Goal: Transaction & Acquisition: Purchase product/service

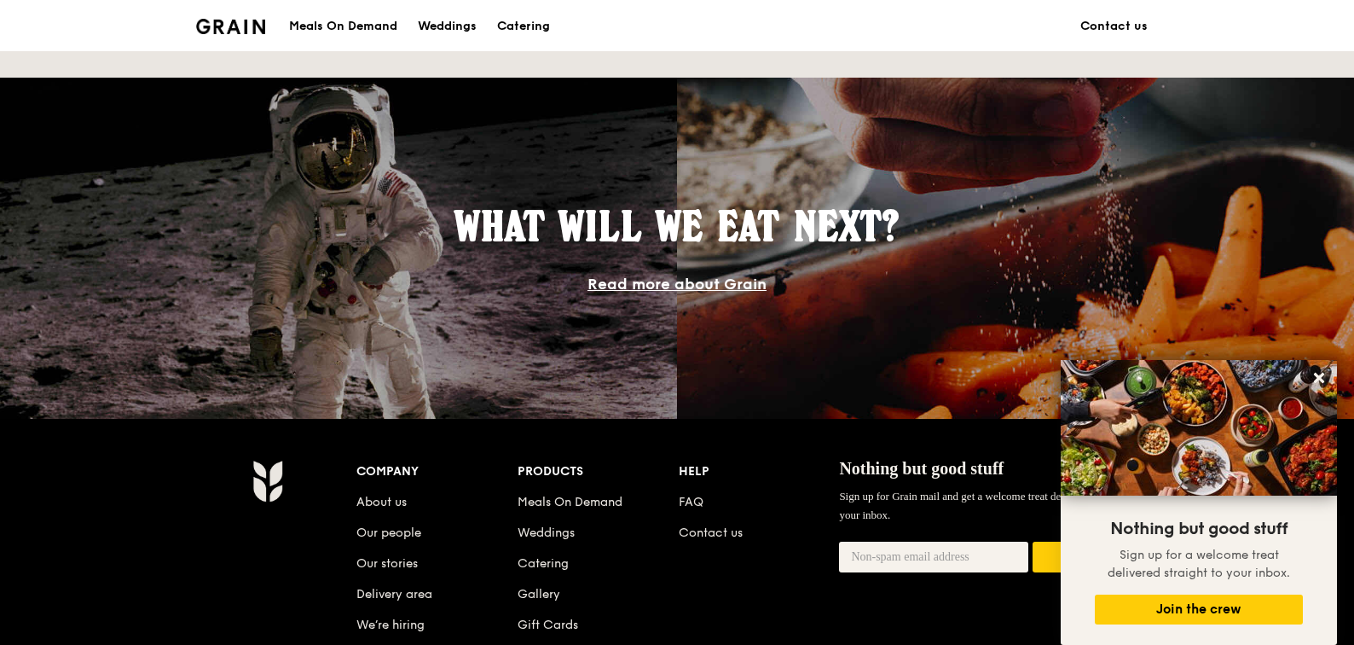
scroll to position [1346, 0]
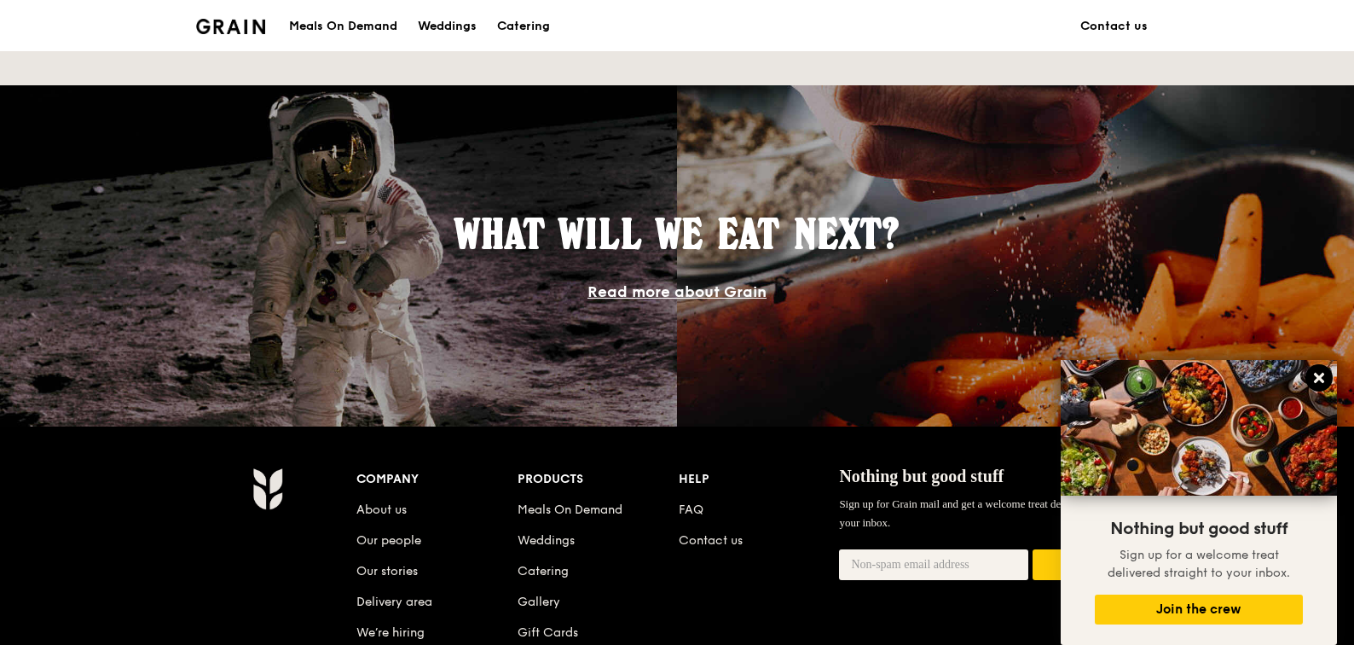
click at [1321, 372] on icon at bounding box center [1319, 377] width 15 height 15
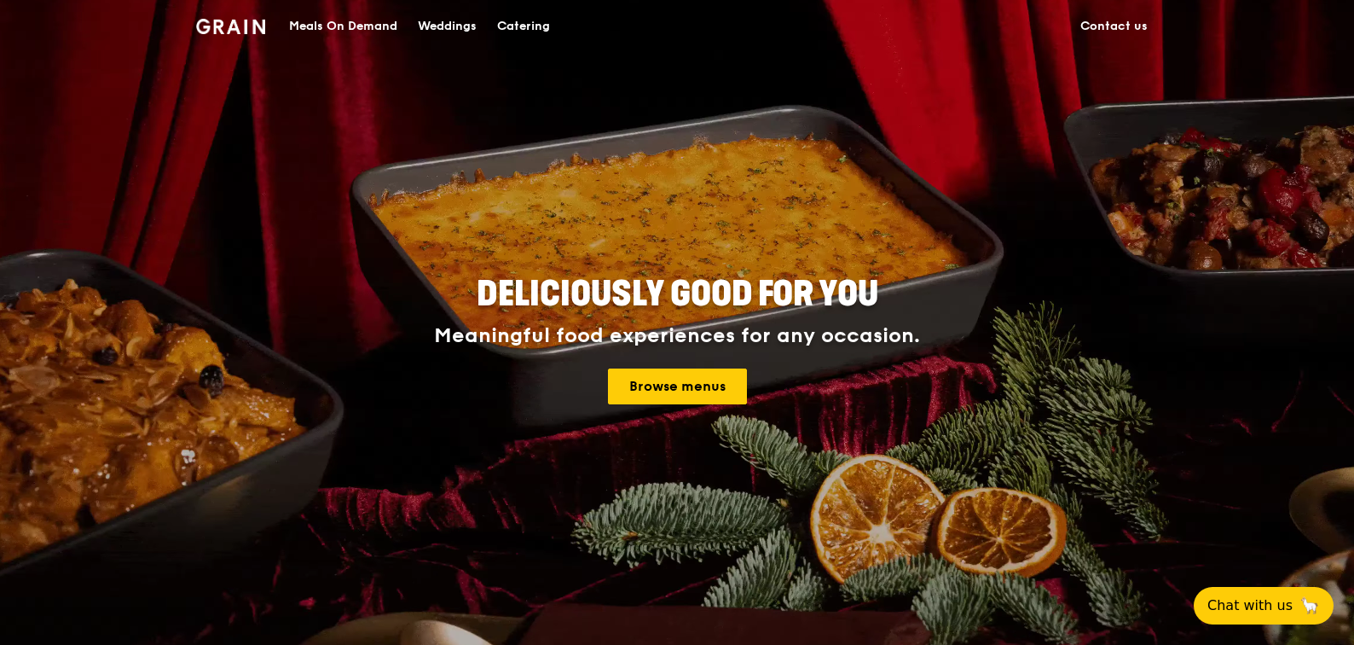
scroll to position [0, 0]
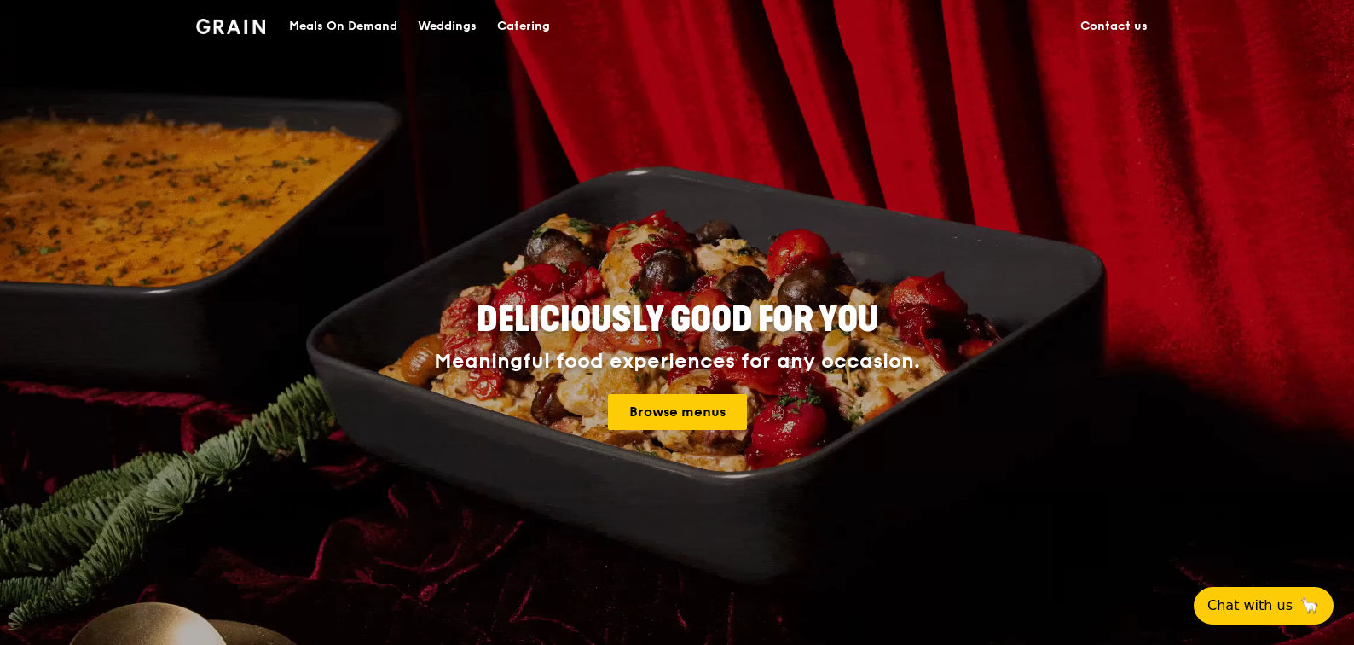
click at [236, 24] on img at bounding box center [230, 26] width 69 height 15
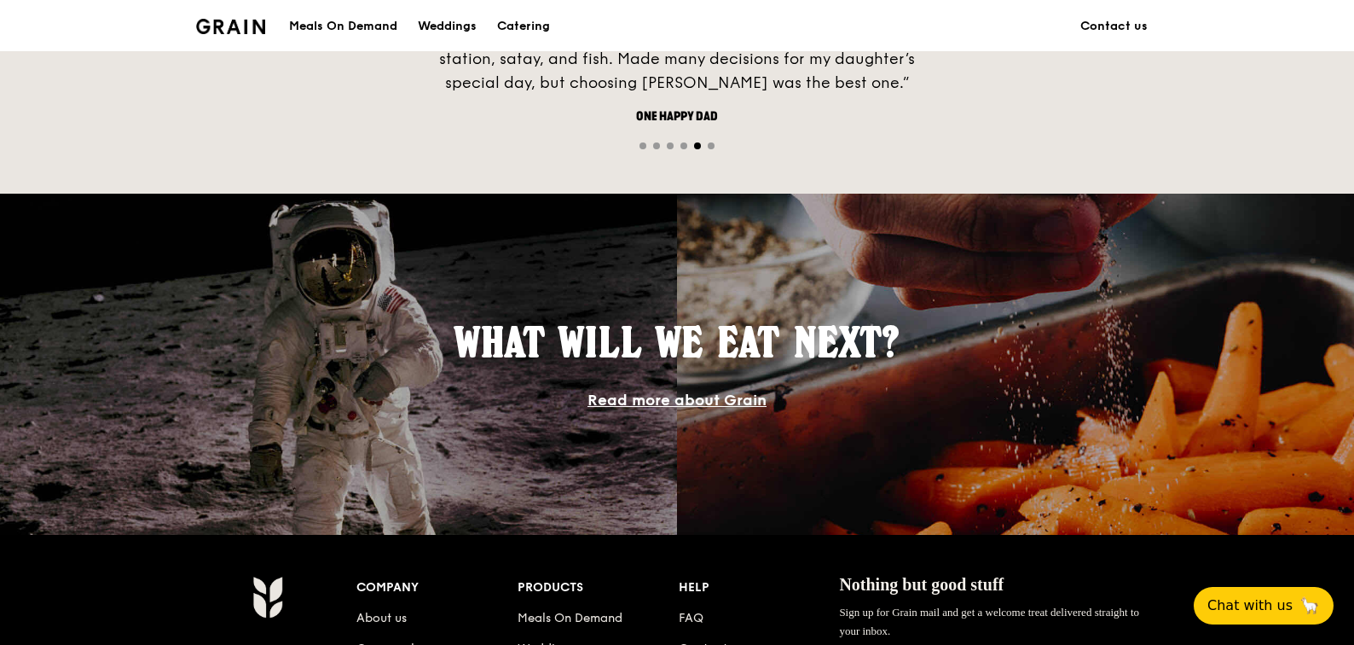
scroll to position [1279, 0]
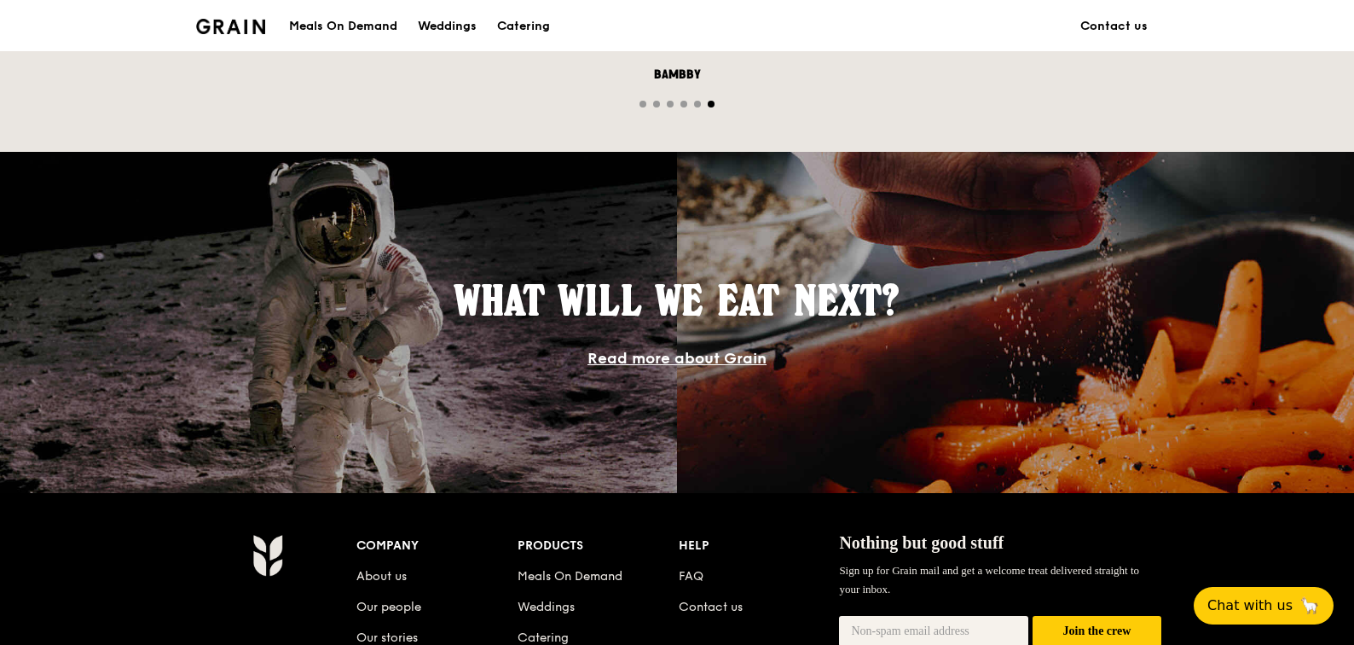
click at [735, 355] on link "Read more about Grain" at bounding box center [677, 358] width 179 height 19
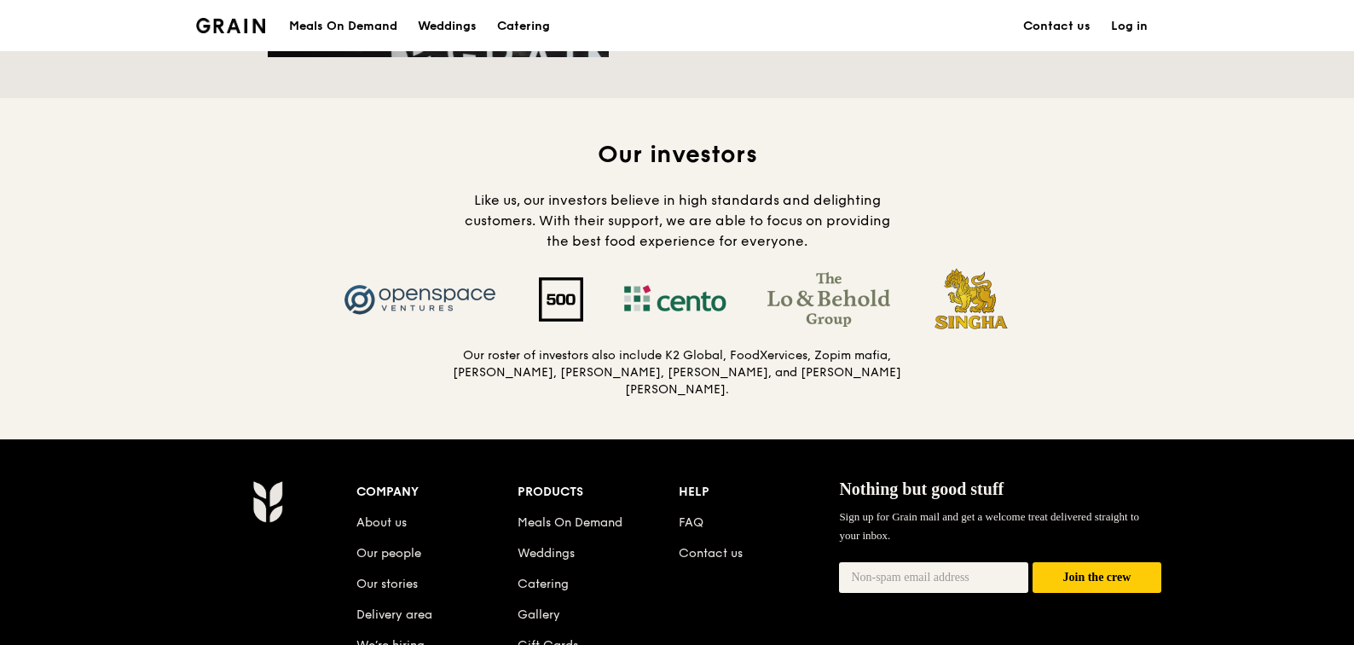
scroll to position [1706, 0]
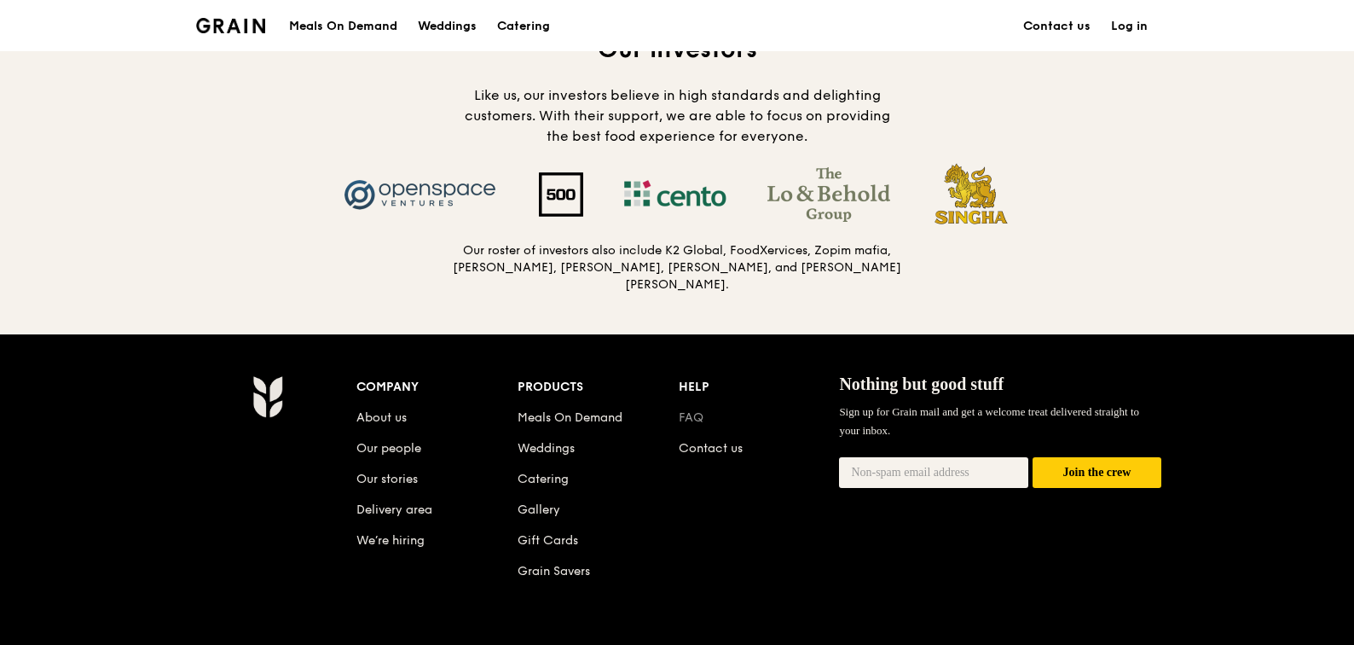
click at [698, 410] on link "FAQ" at bounding box center [691, 417] width 25 height 14
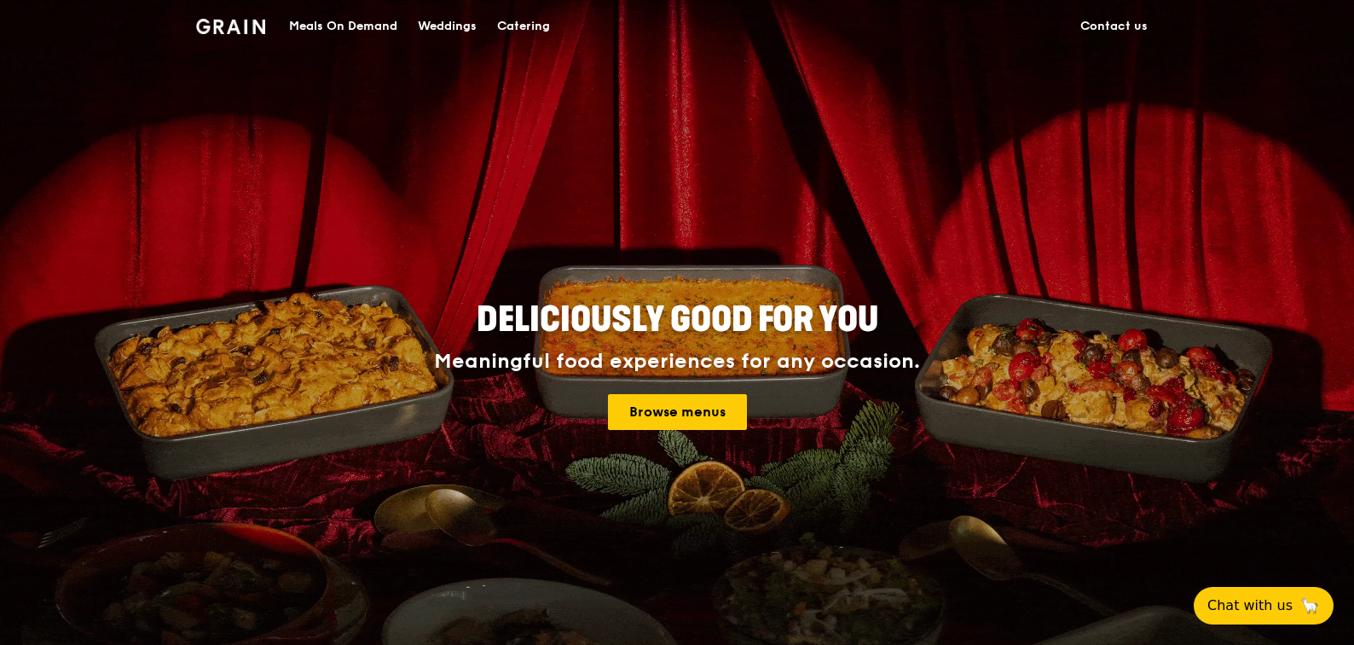
click at [342, 28] on div "Meals On Demand" at bounding box center [343, 26] width 108 height 51
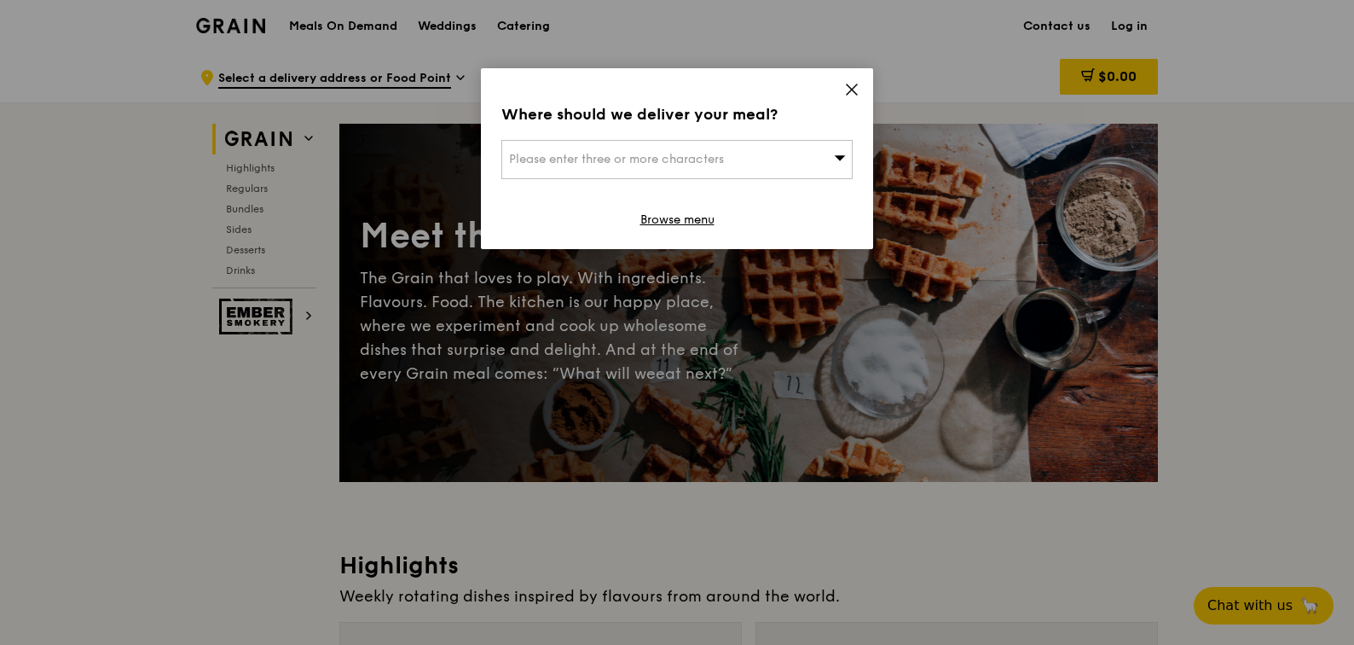
click at [855, 96] on icon at bounding box center [851, 89] width 15 height 15
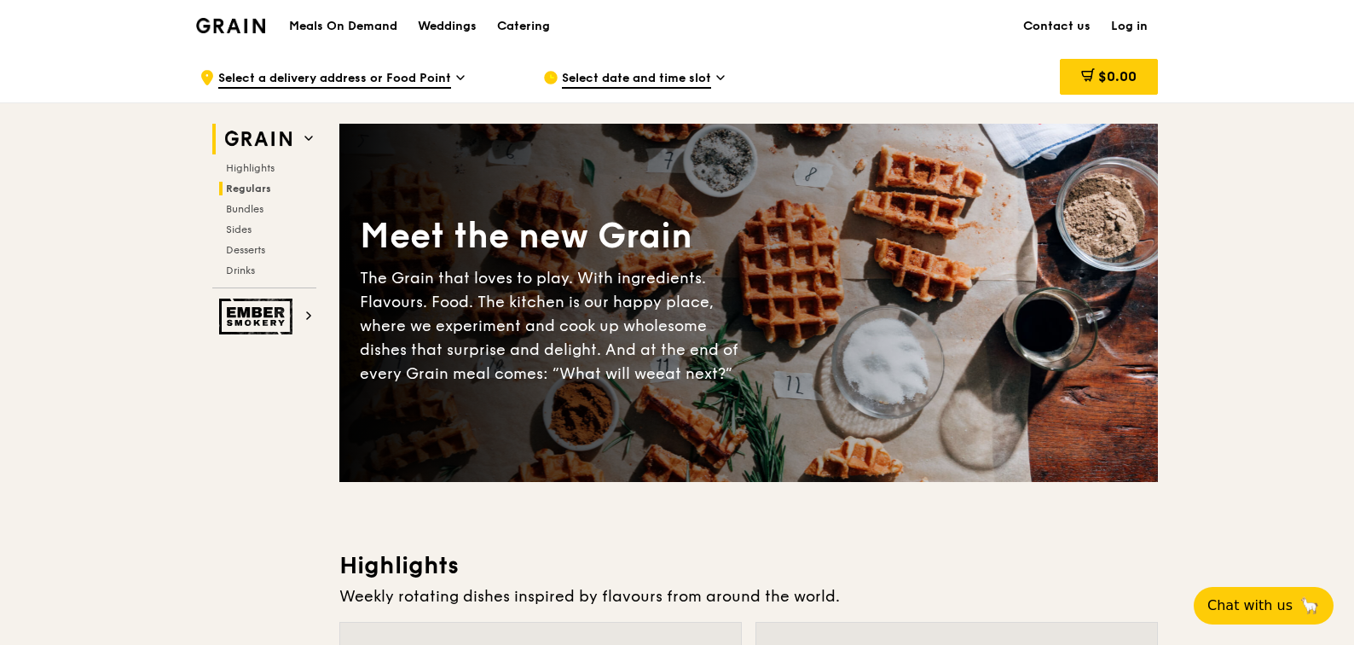
click at [251, 186] on span "Regulars" at bounding box center [248, 189] width 45 height 12
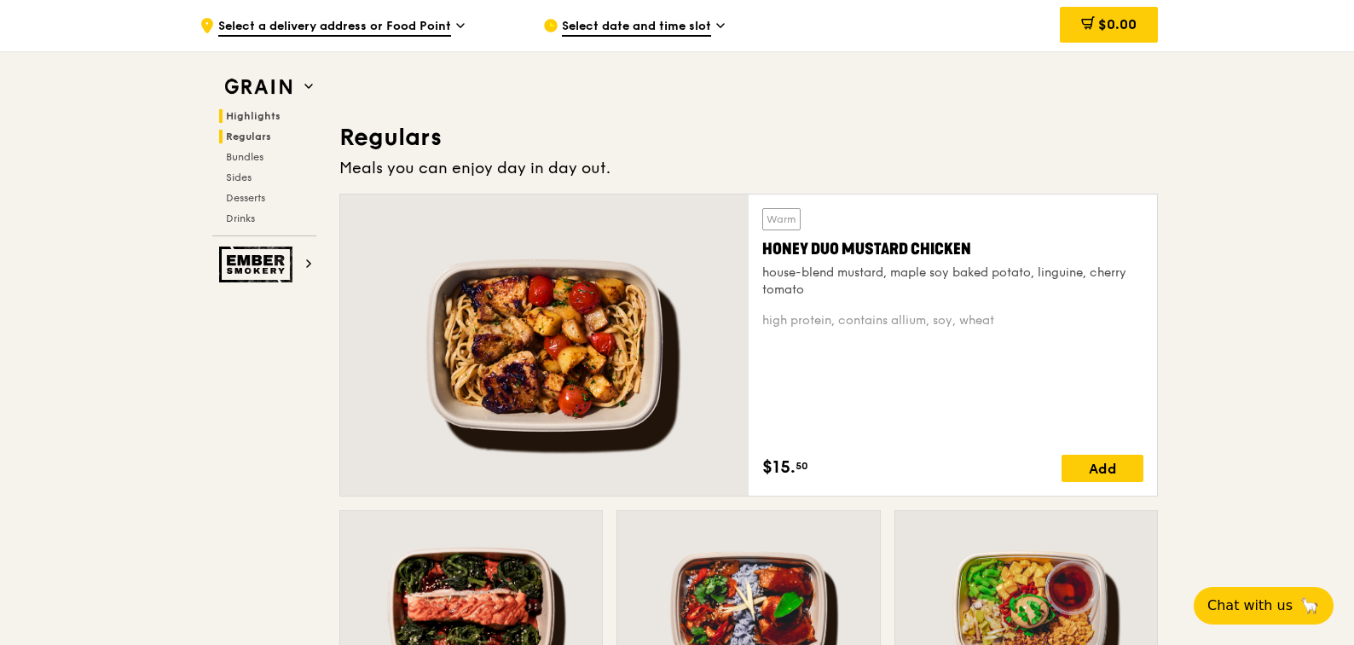
scroll to position [1105, 0]
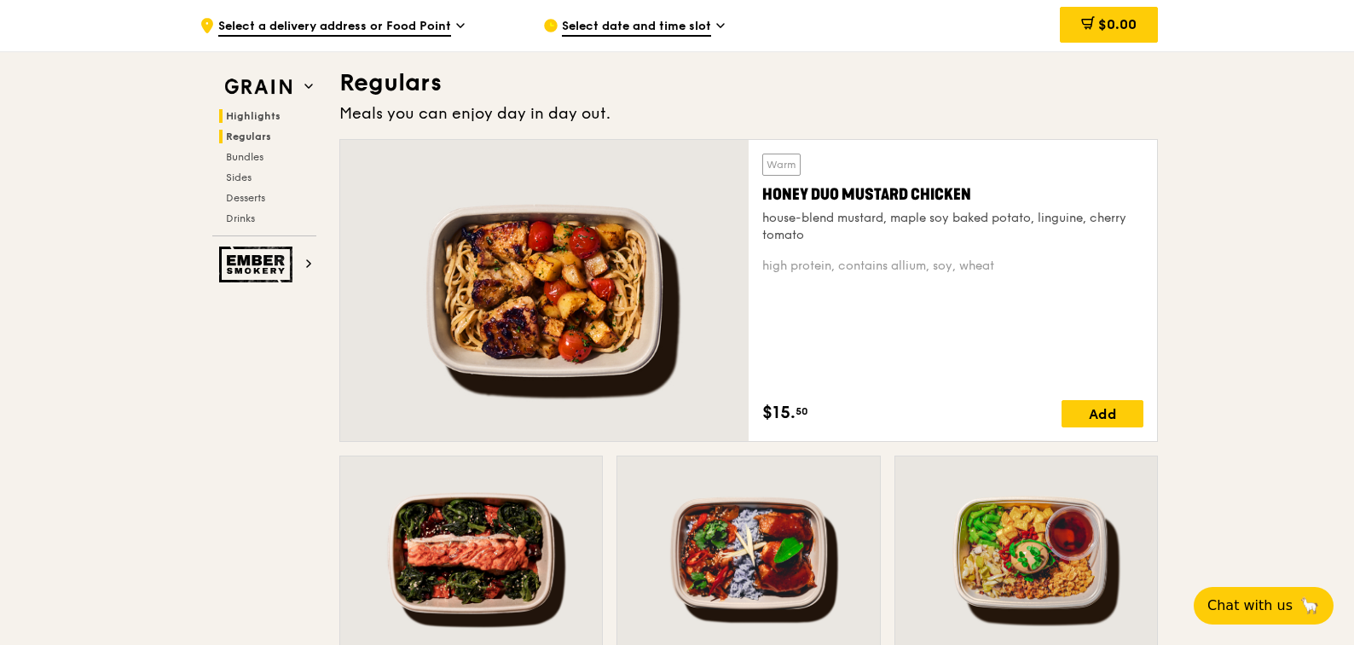
click at [260, 119] on span "Highlights" at bounding box center [253, 116] width 55 height 12
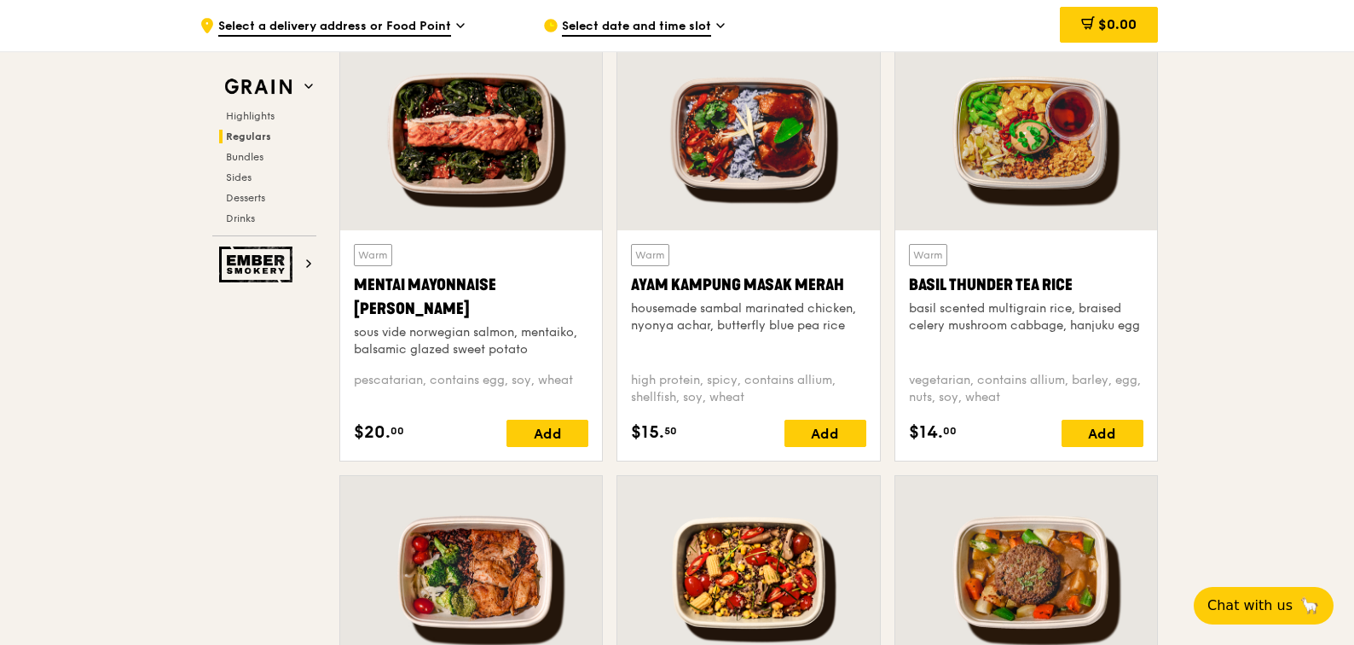
scroll to position [1590, 0]
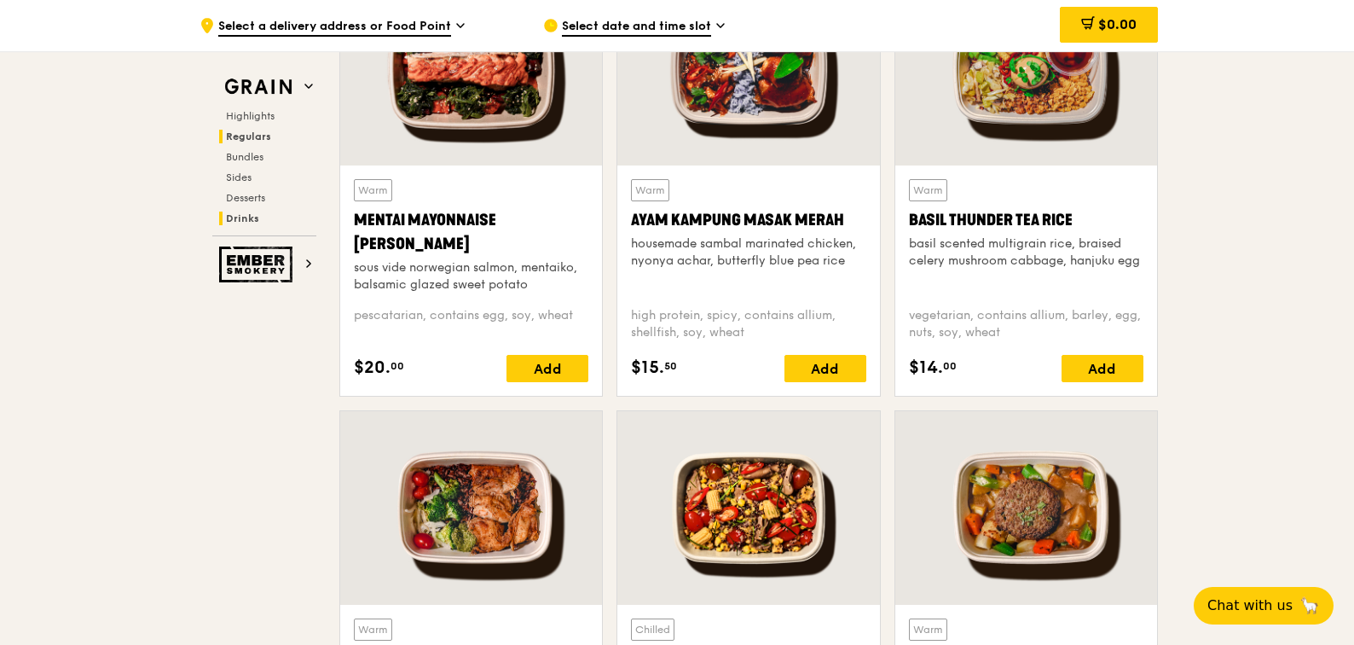
click at [234, 215] on span "Drinks" at bounding box center [242, 218] width 33 height 12
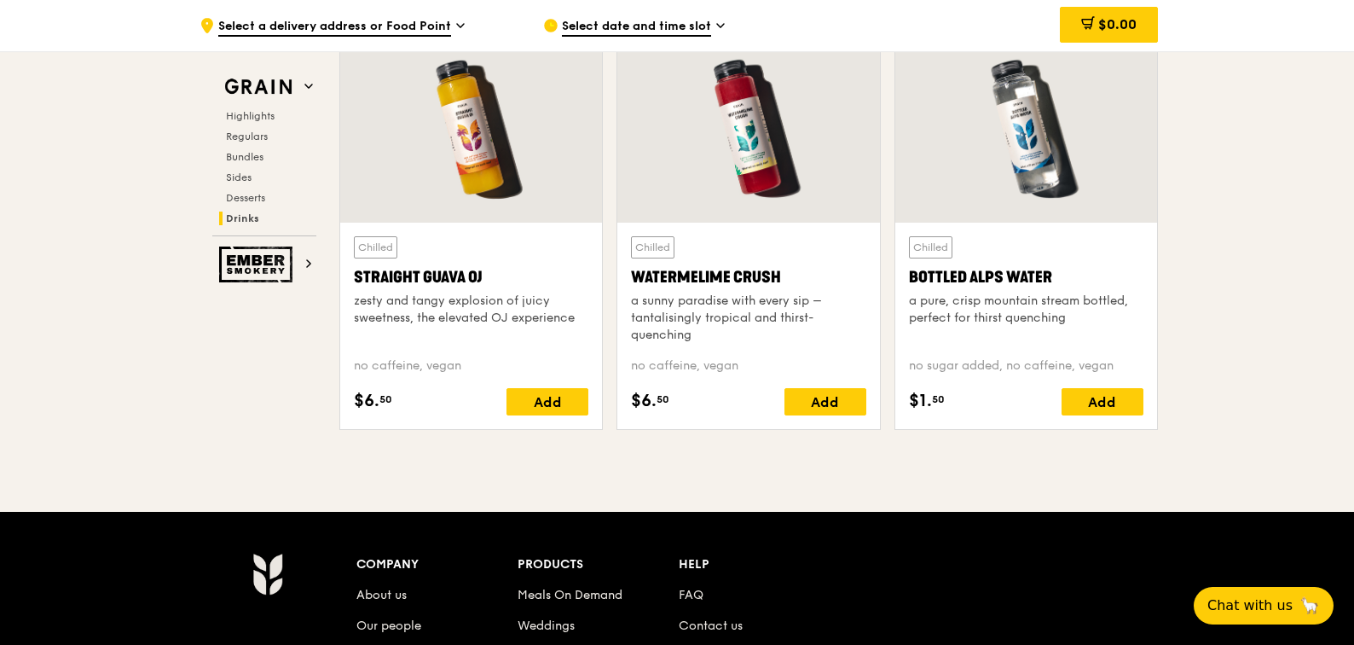
scroll to position [6907, 0]
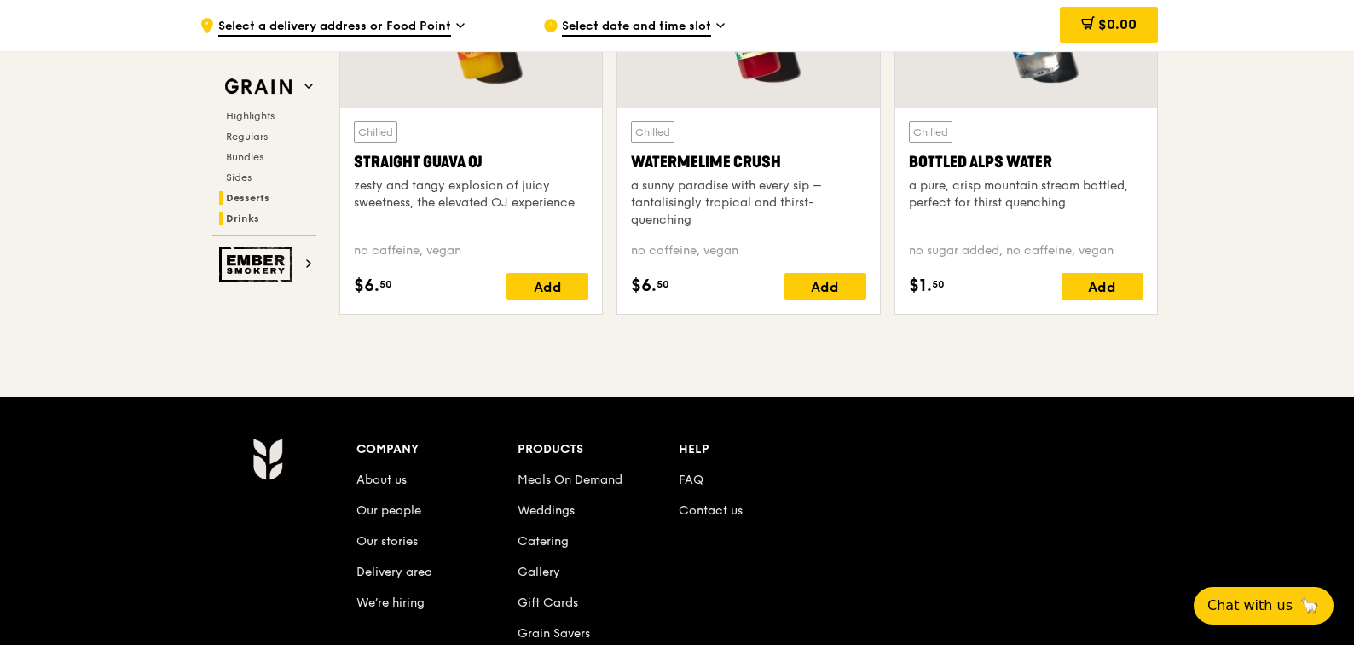
click at [246, 198] on span "Desserts" at bounding box center [247, 198] width 43 height 12
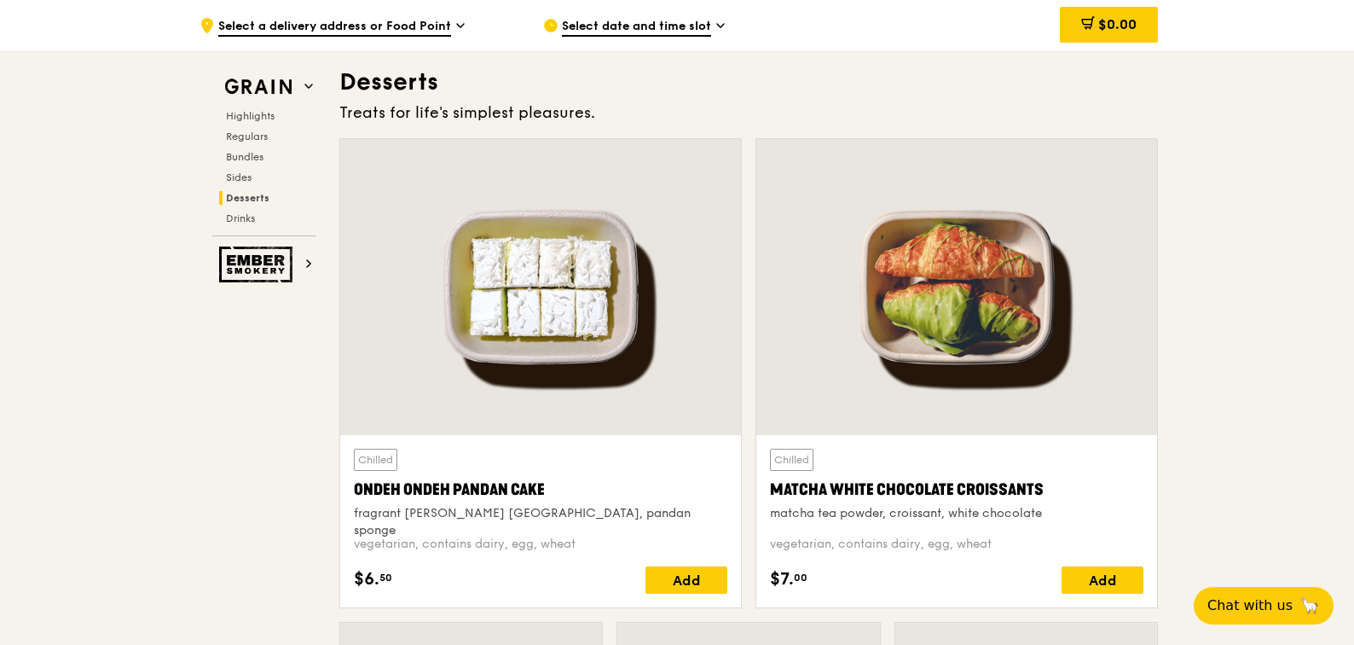
scroll to position [4845, 0]
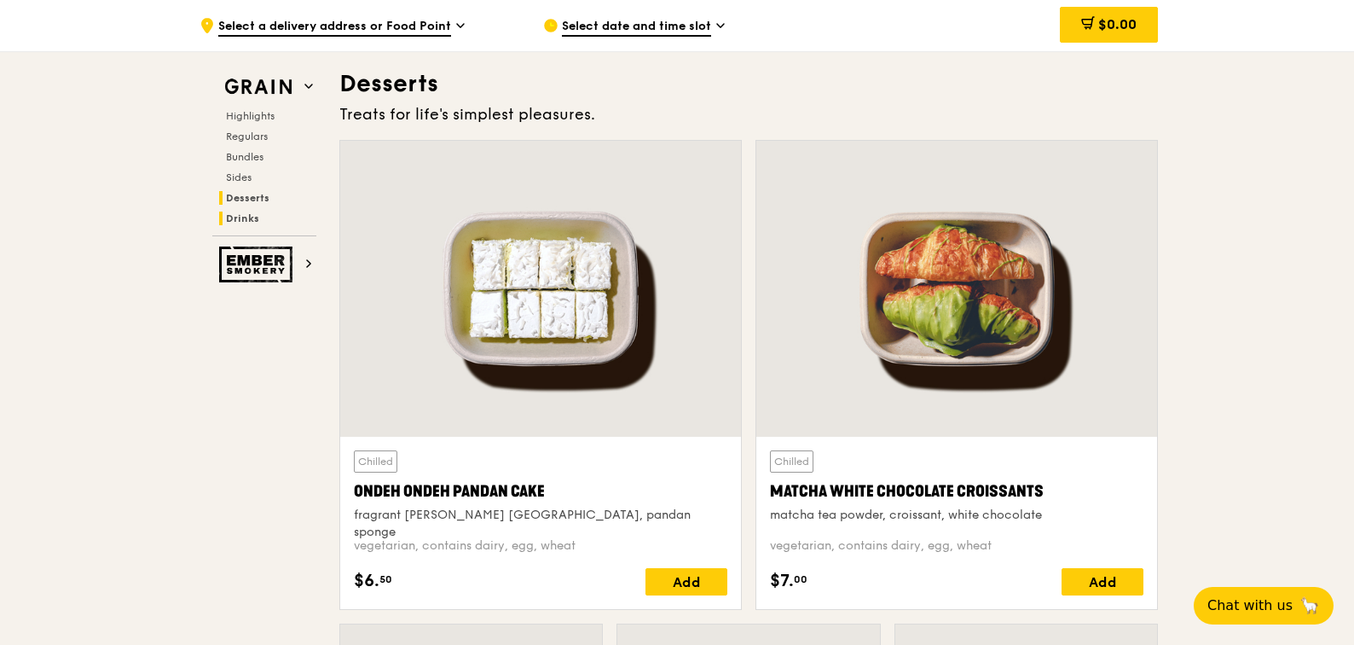
click at [241, 219] on span "Drinks" at bounding box center [242, 218] width 33 height 12
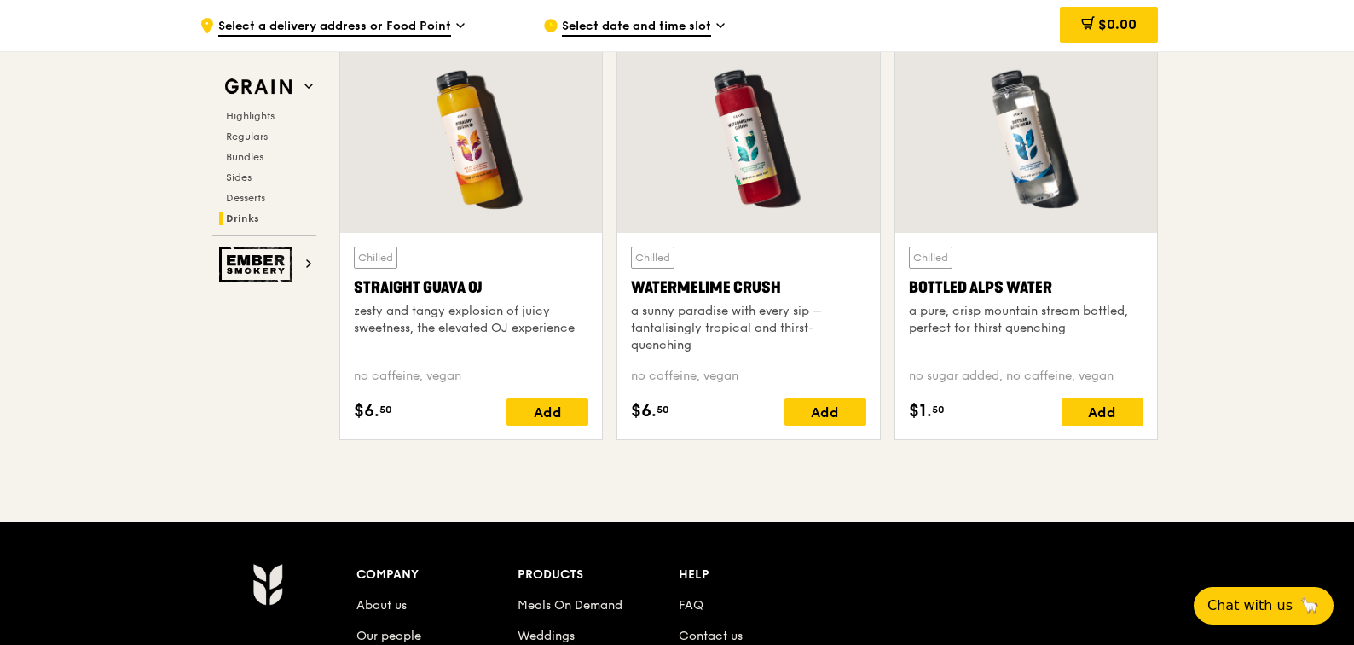
scroll to position [6822, 0]
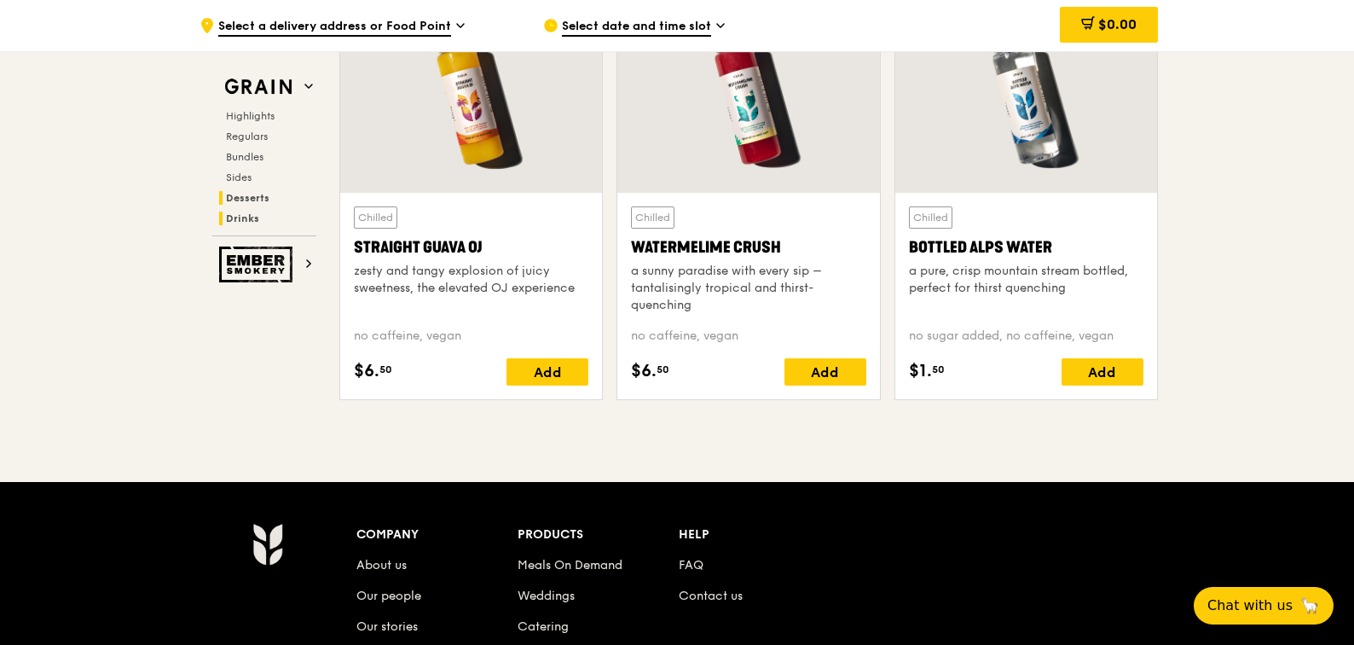
click at [238, 194] on span "Desserts" at bounding box center [247, 198] width 43 height 12
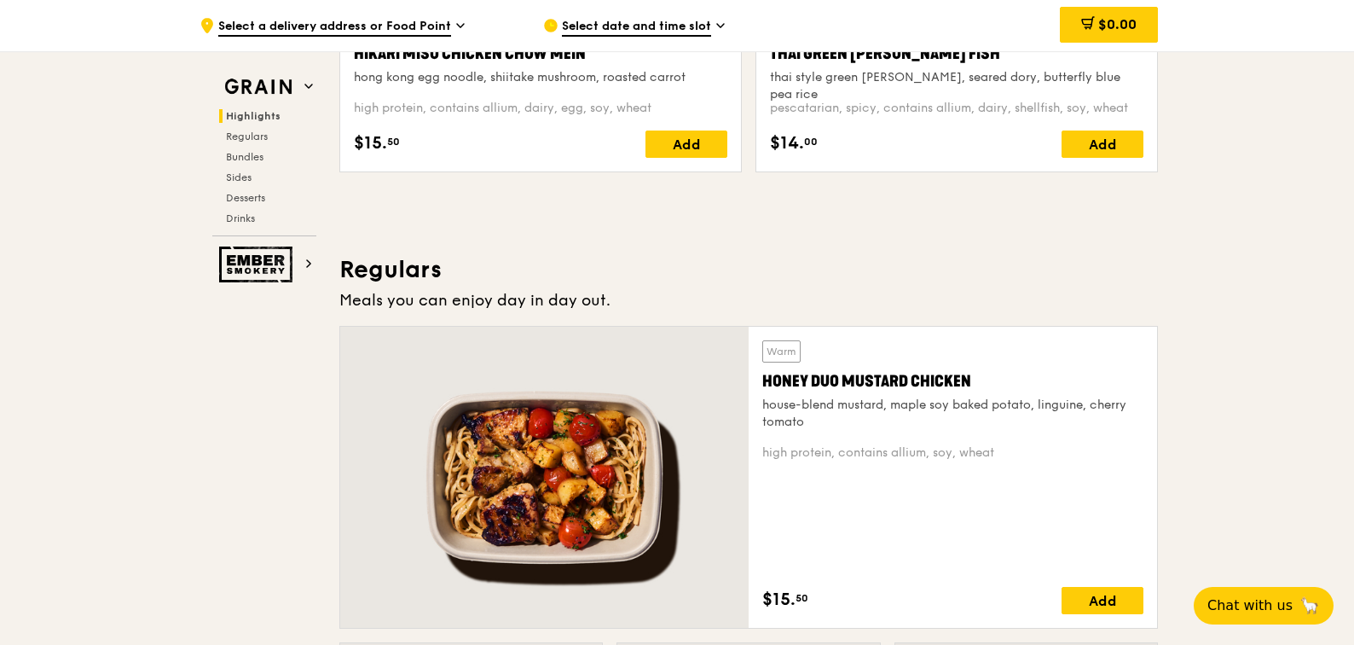
scroll to position [748, 0]
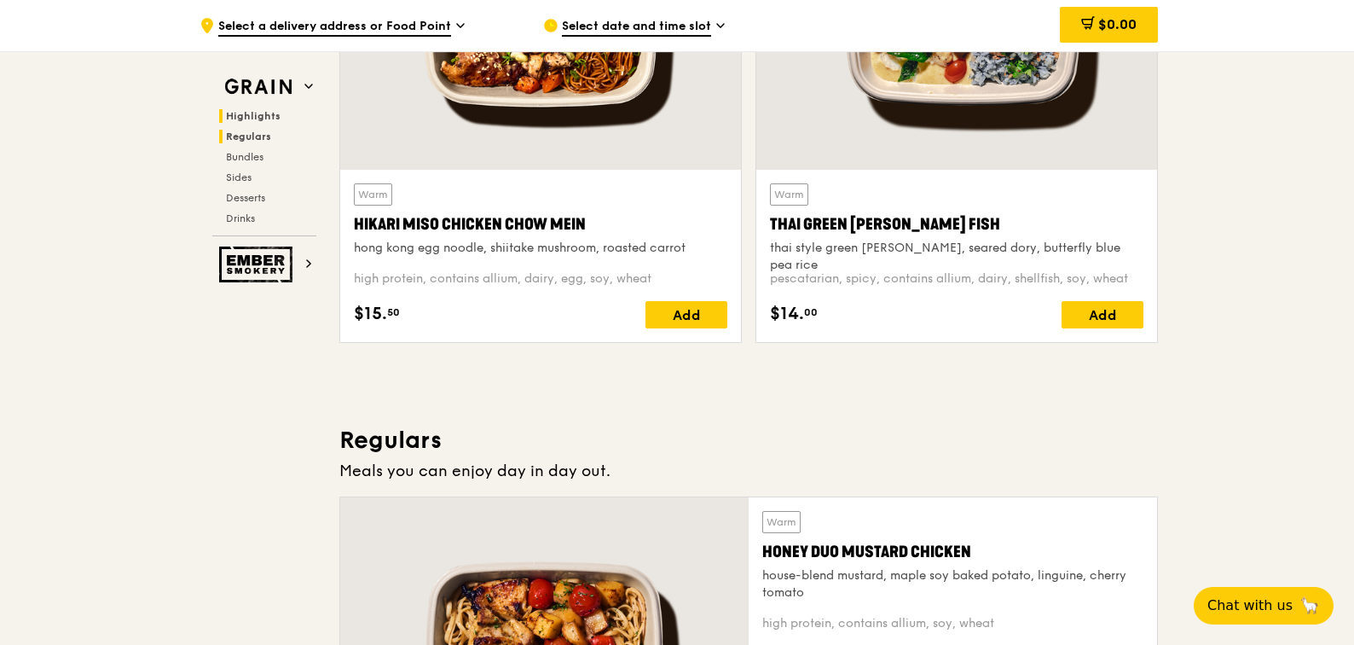
click at [254, 134] on span "Regulars" at bounding box center [248, 136] width 45 height 12
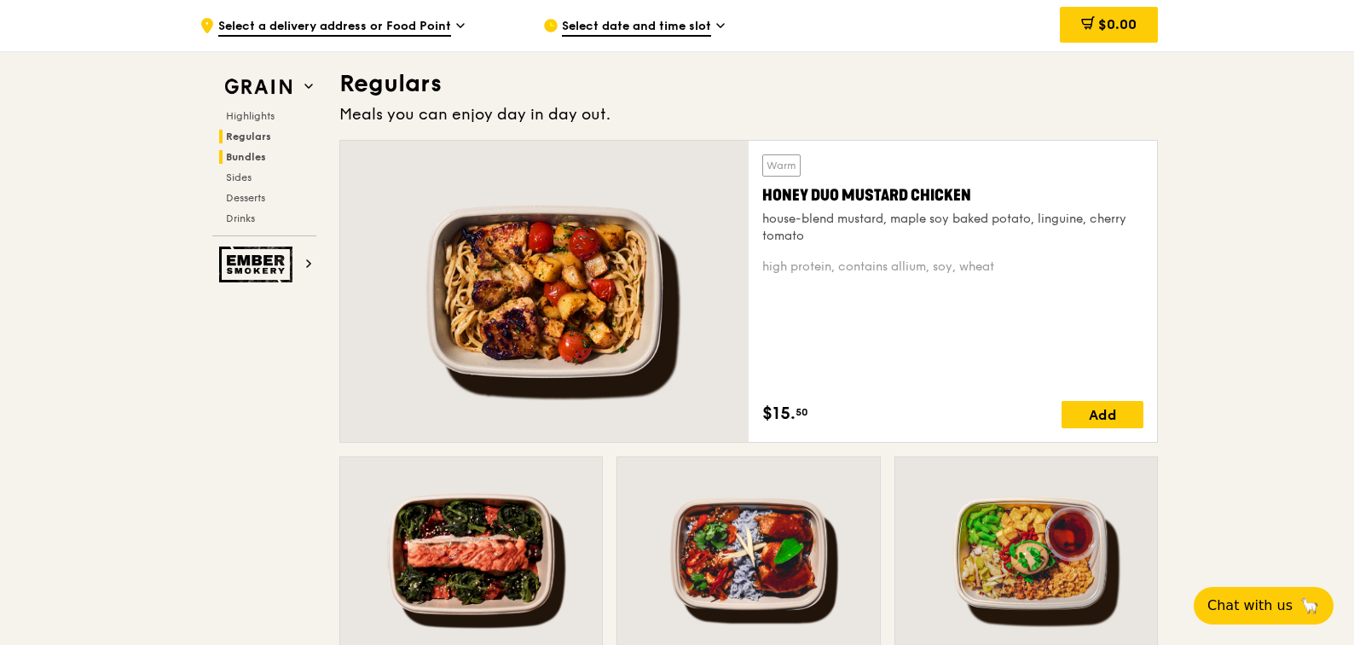
click at [248, 155] on span "Bundles" at bounding box center [246, 157] width 40 height 12
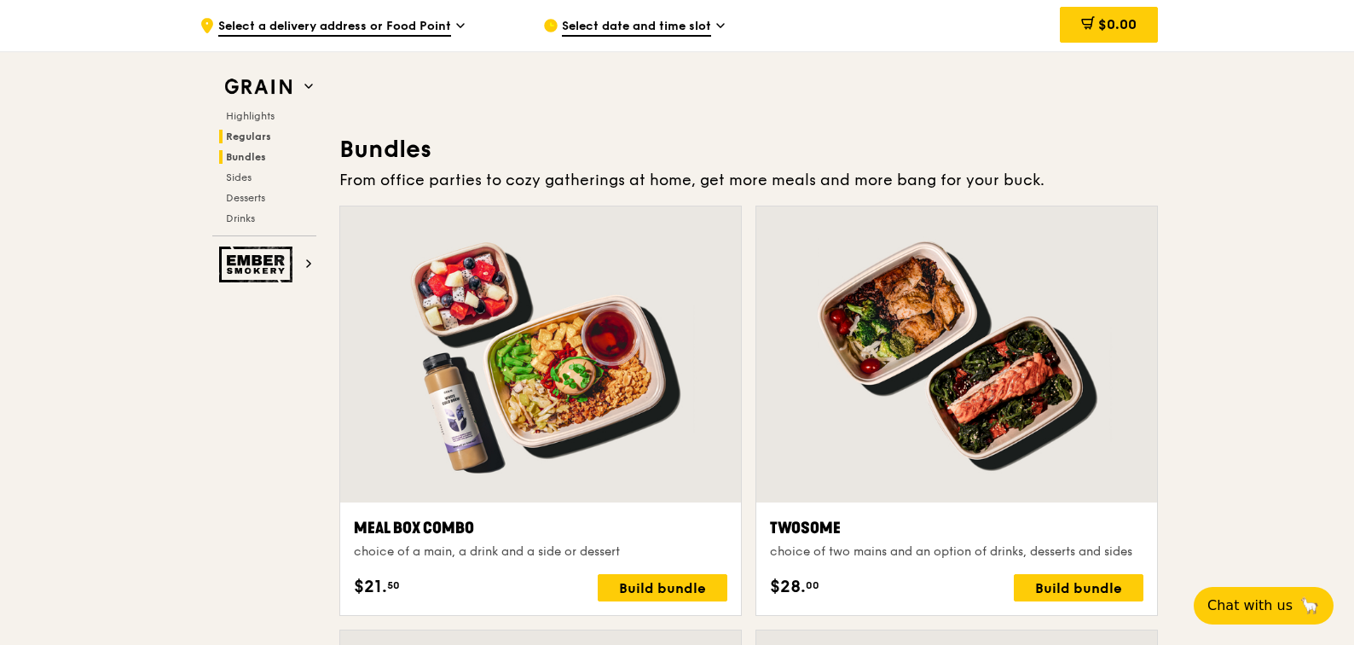
scroll to position [2439, 0]
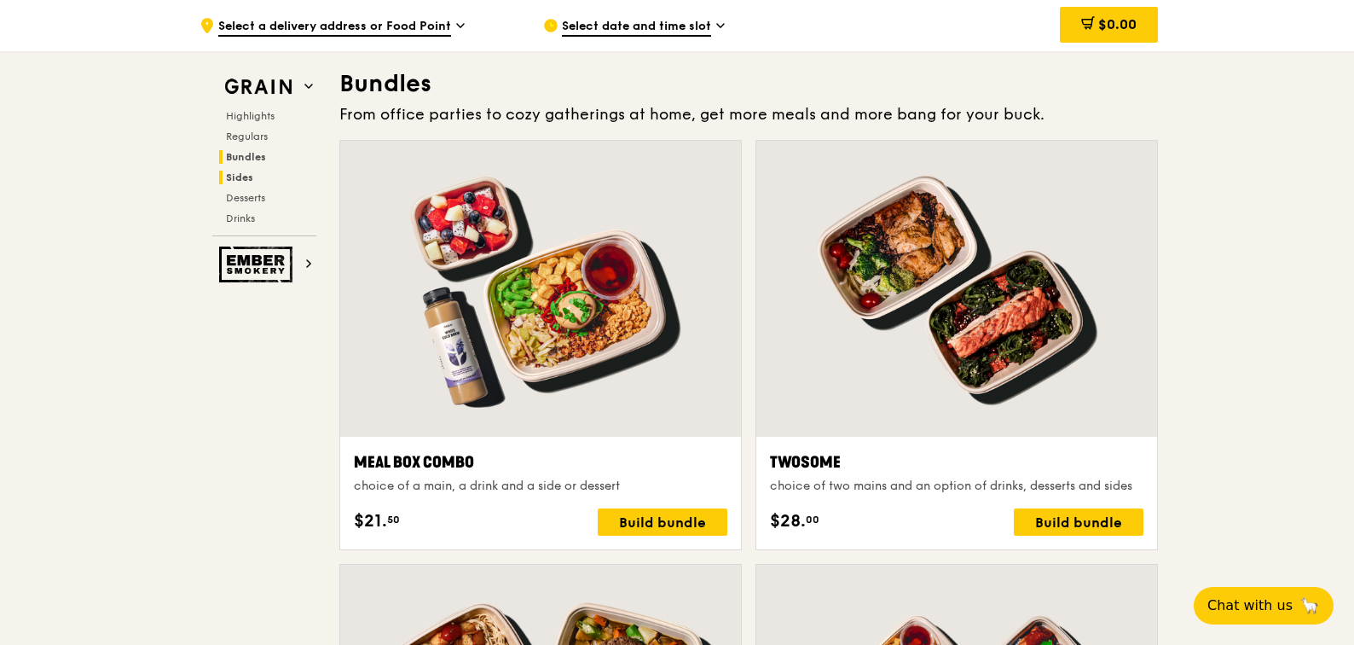
click at [236, 176] on span "Sides" at bounding box center [239, 177] width 27 height 12
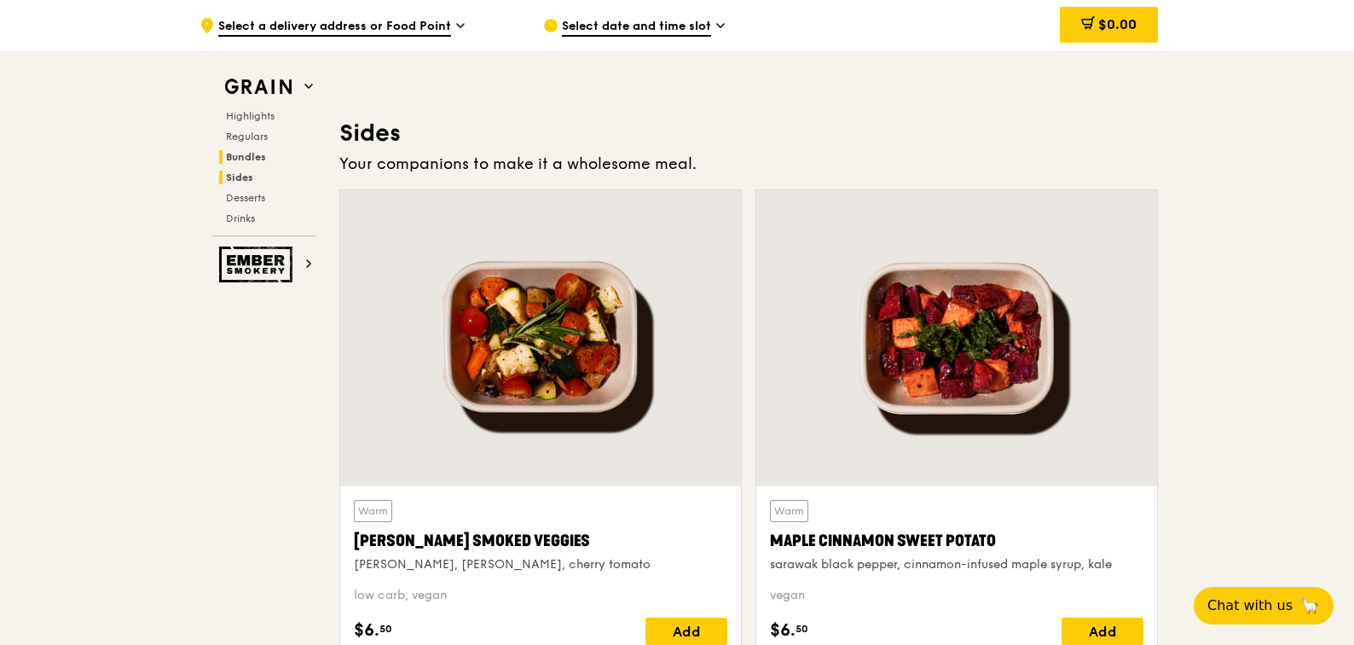
scroll to position [3782, 0]
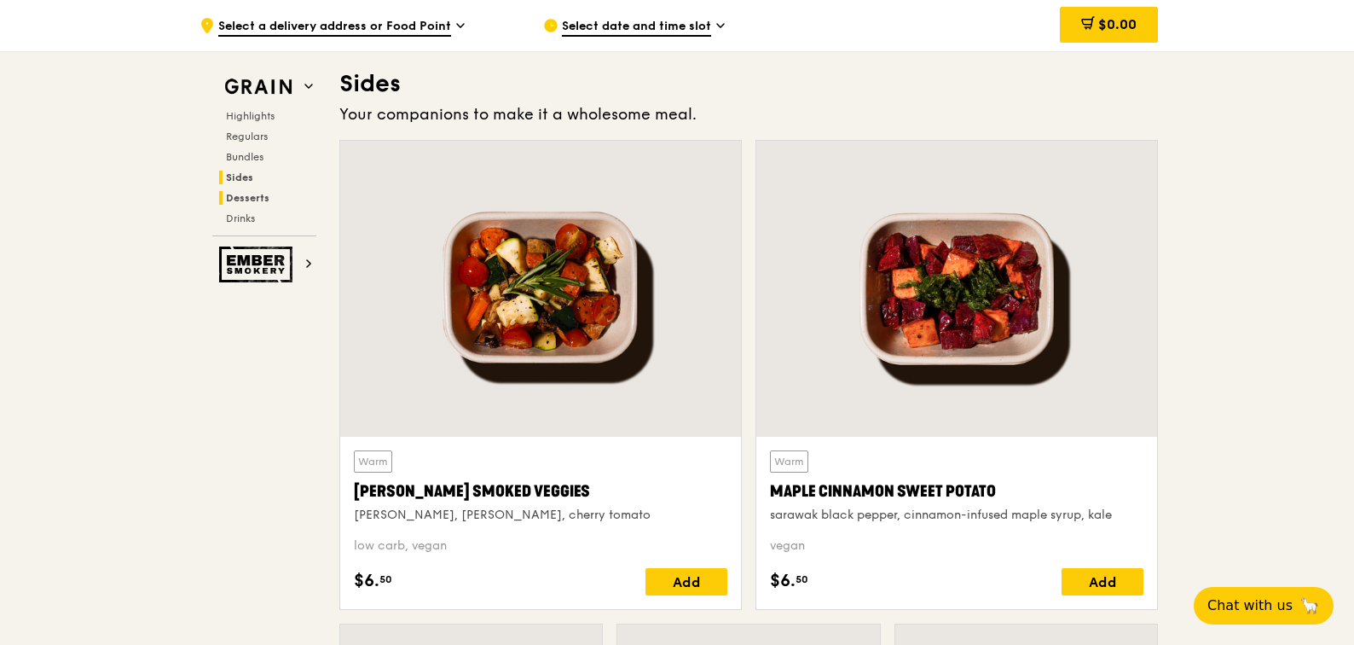
click at [250, 194] on span "Desserts" at bounding box center [247, 198] width 43 height 12
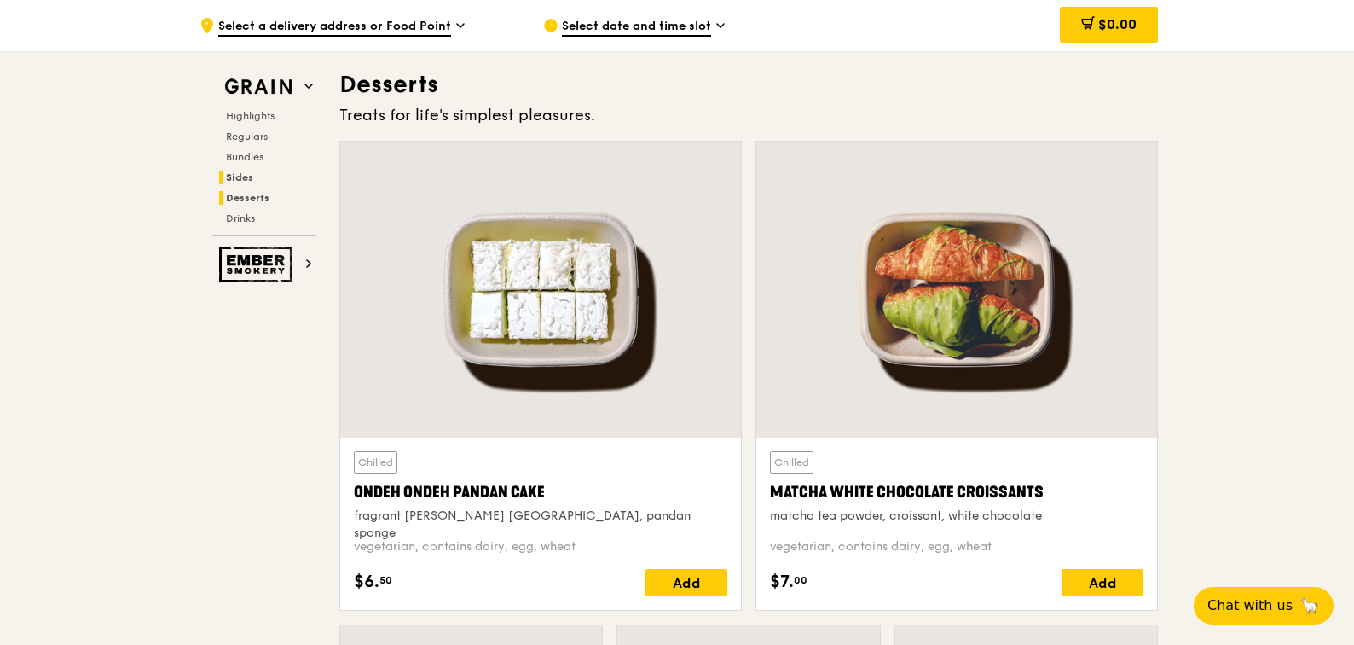
scroll to position [4845, 0]
click at [241, 215] on span "Drinks" at bounding box center [242, 218] width 33 height 12
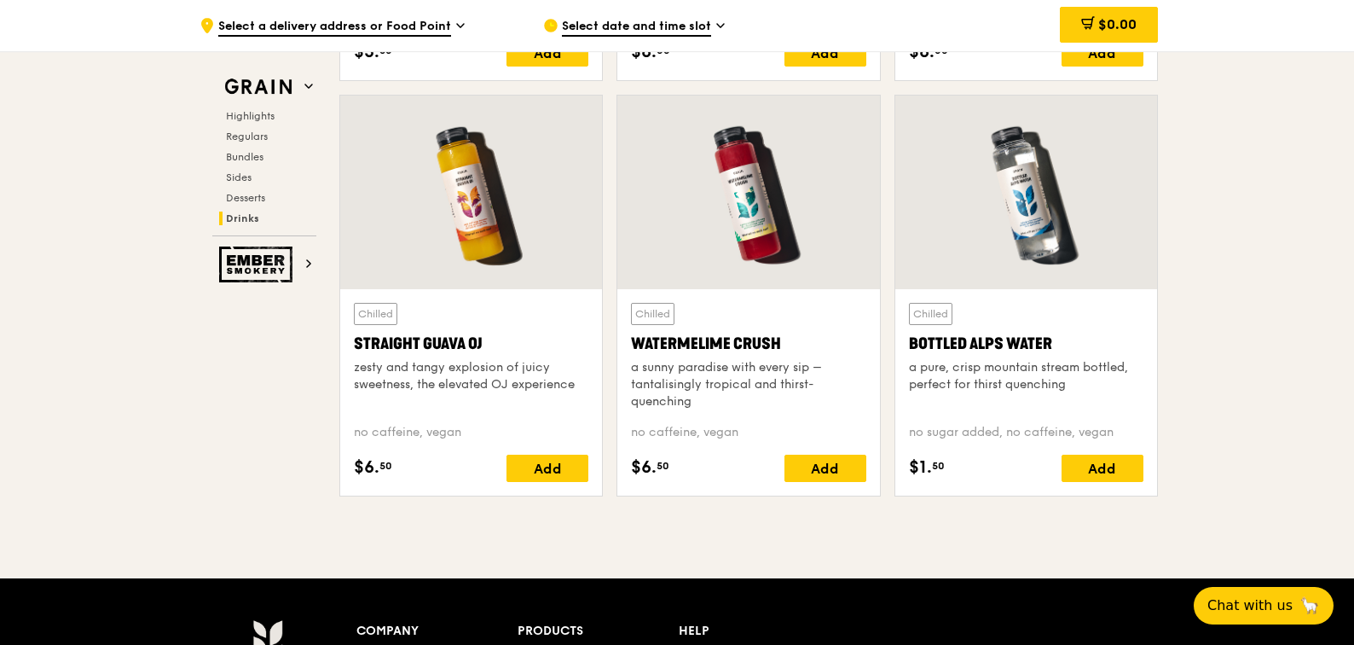
scroll to position [6651, 0]
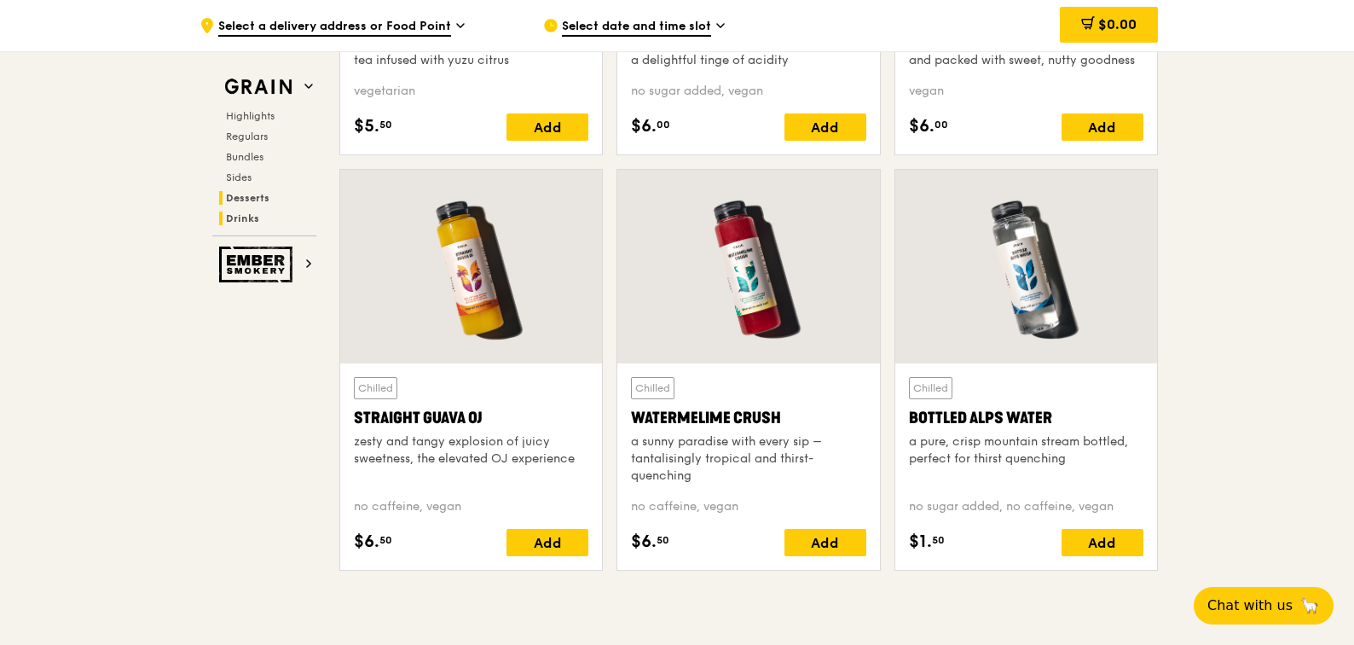
click at [258, 197] on span "Desserts" at bounding box center [247, 198] width 43 height 12
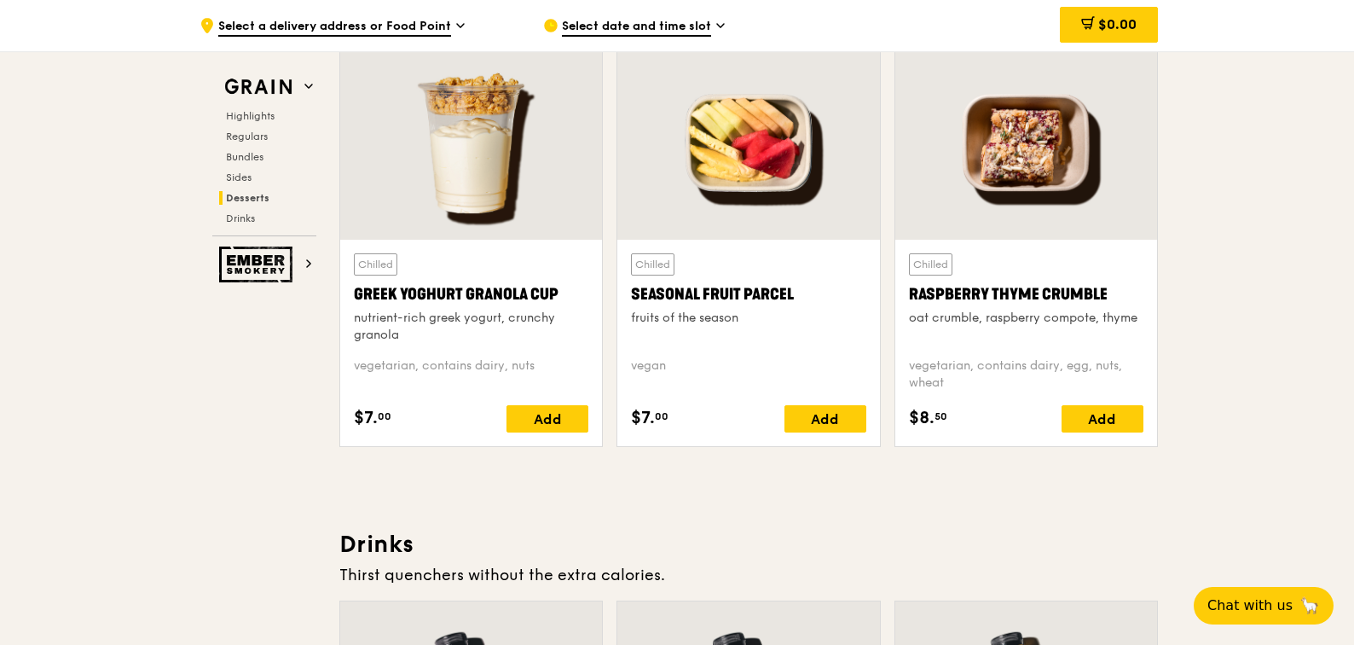
scroll to position [4845, 0]
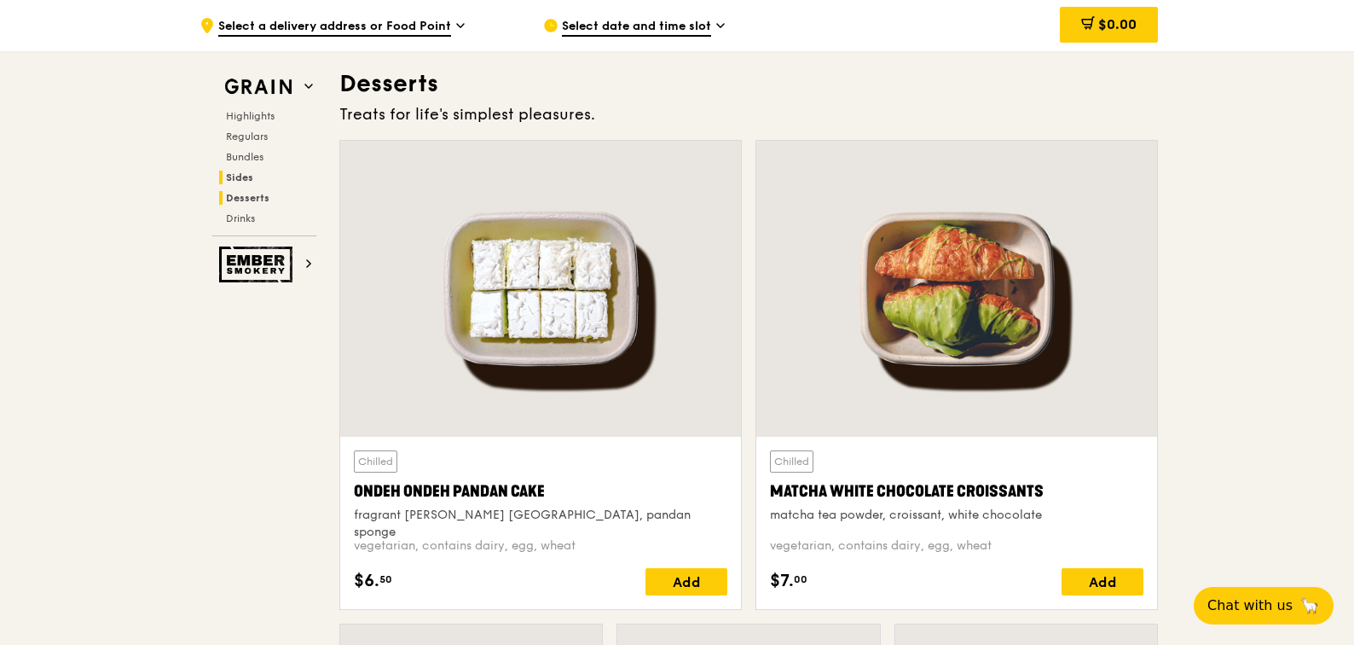
click at [238, 181] on span "Sides" at bounding box center [239, 177] width 27 height 12
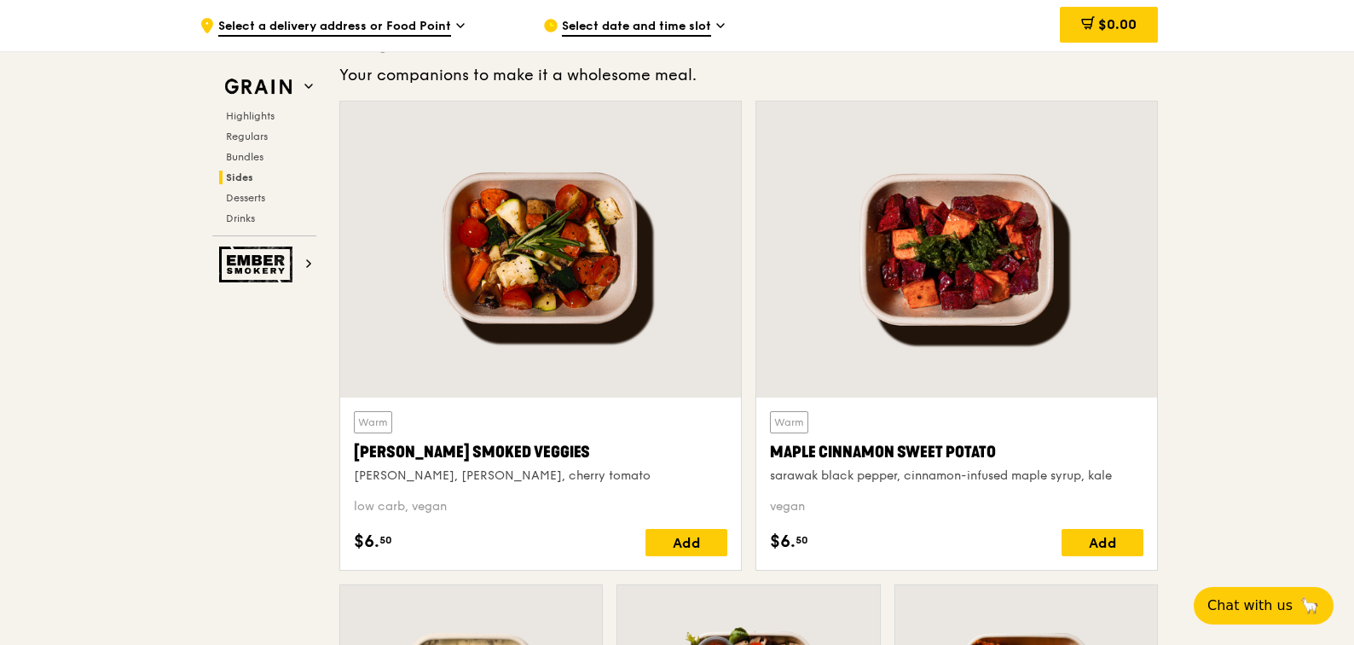
scroll to position [3782, 0]
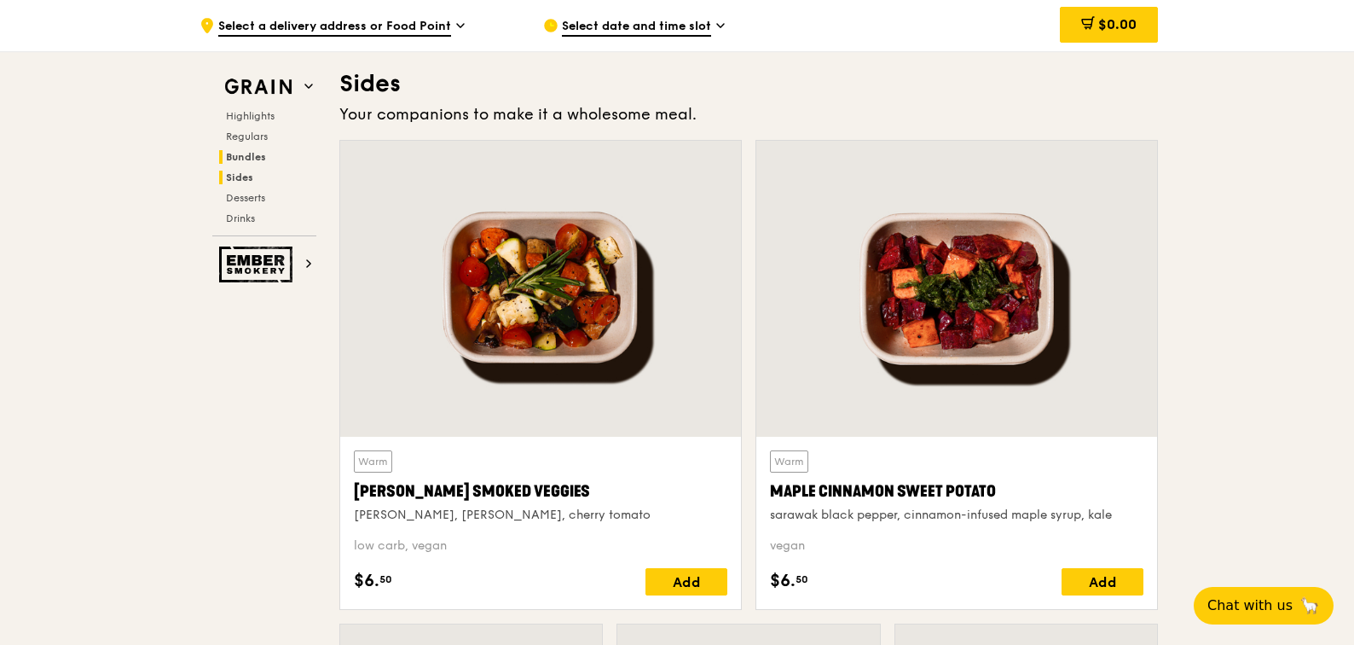
click at [240, 159] on span "Bundles" at bounding box center [246, 157] width 40 height 12
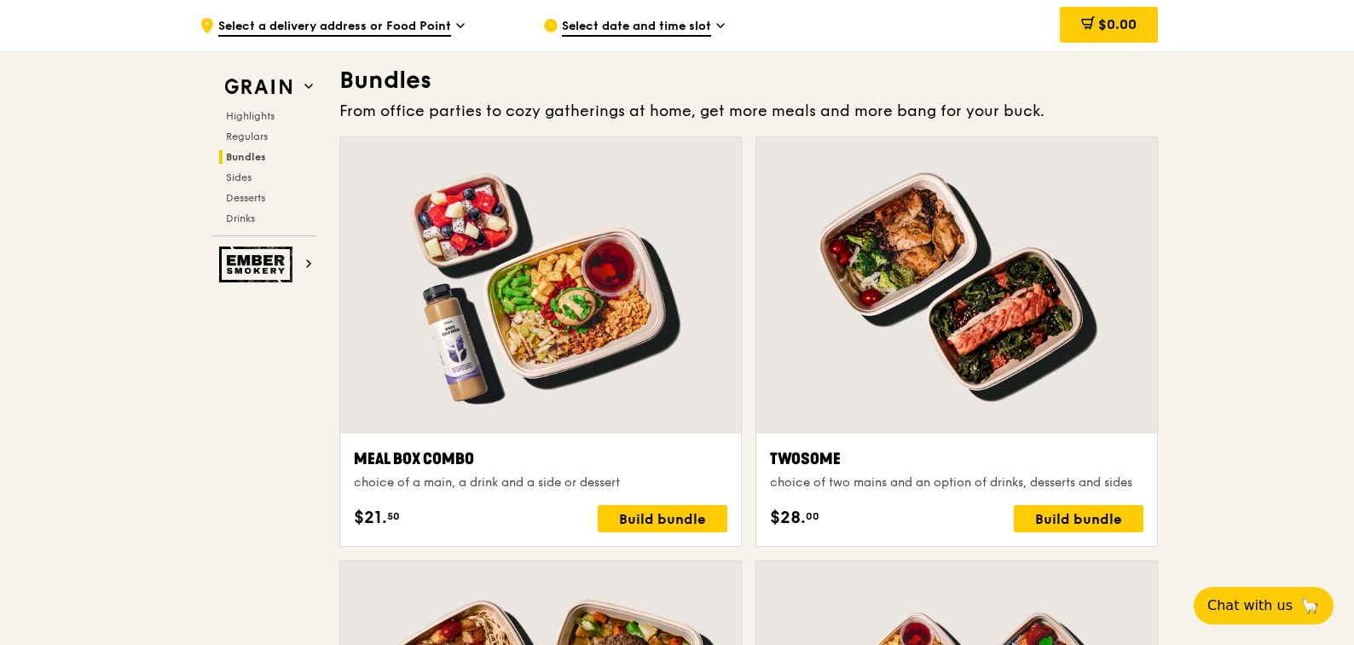
scroll to position [2439, 0]
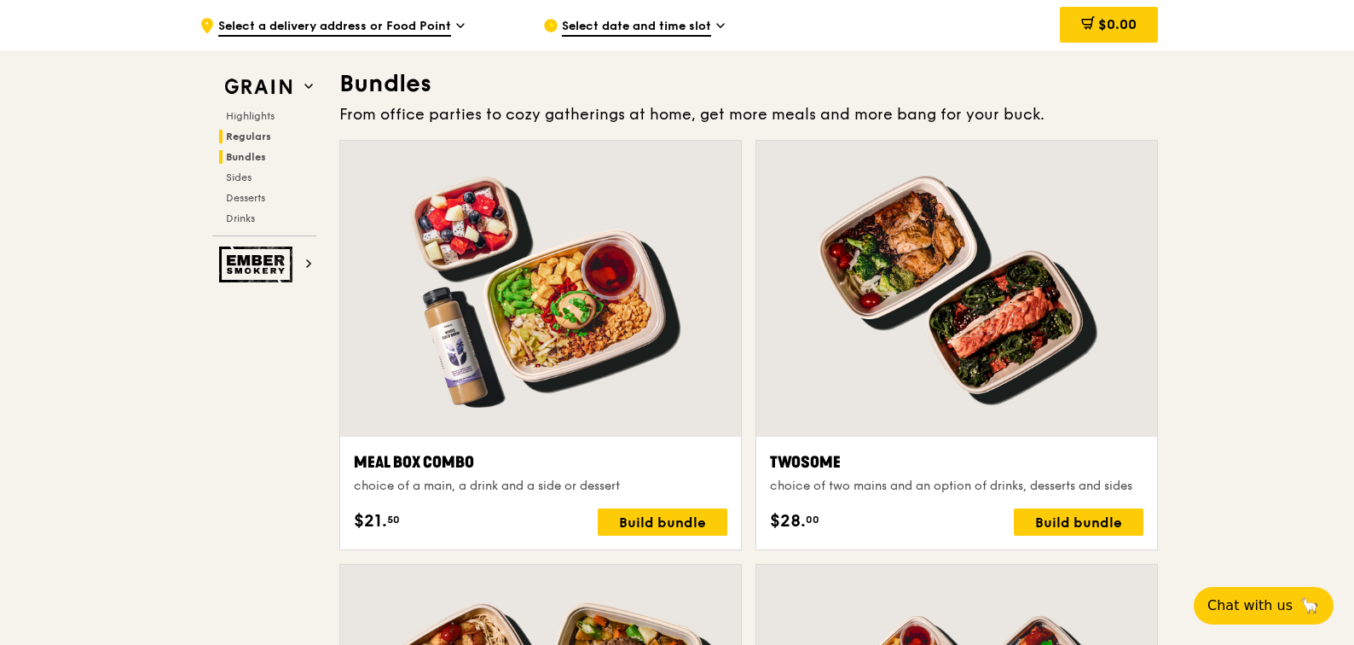
click at [252, 136] on span "Regulars" at bounding box center [248, 136] width 45 height 12
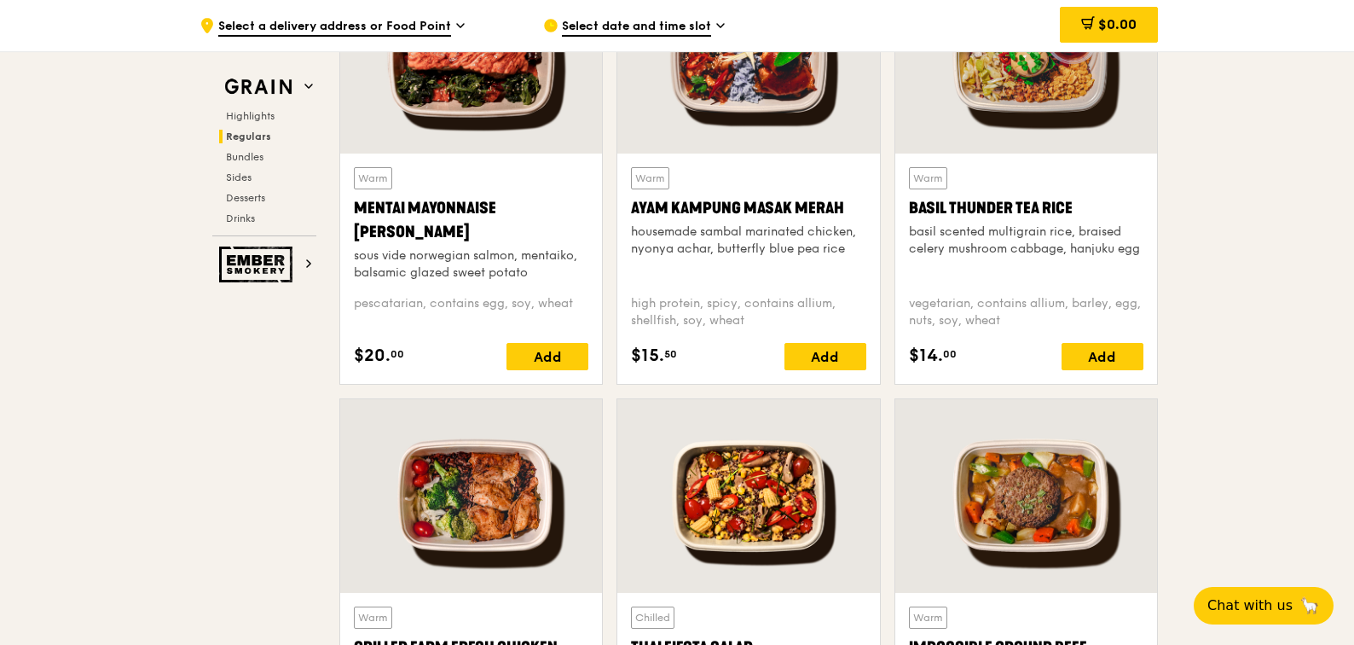
scroll to position [1701, 0]
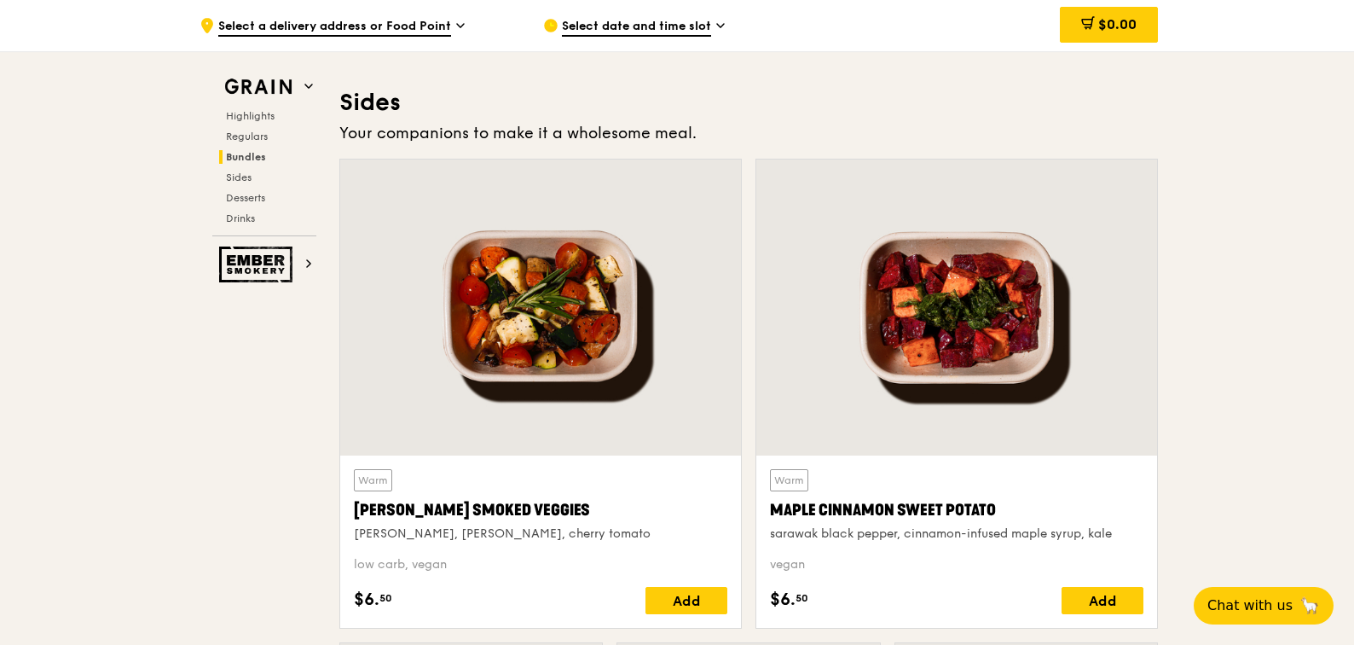
scroll to position [4006, 0]
